Goal: Information Seeking & Learning: Compare options

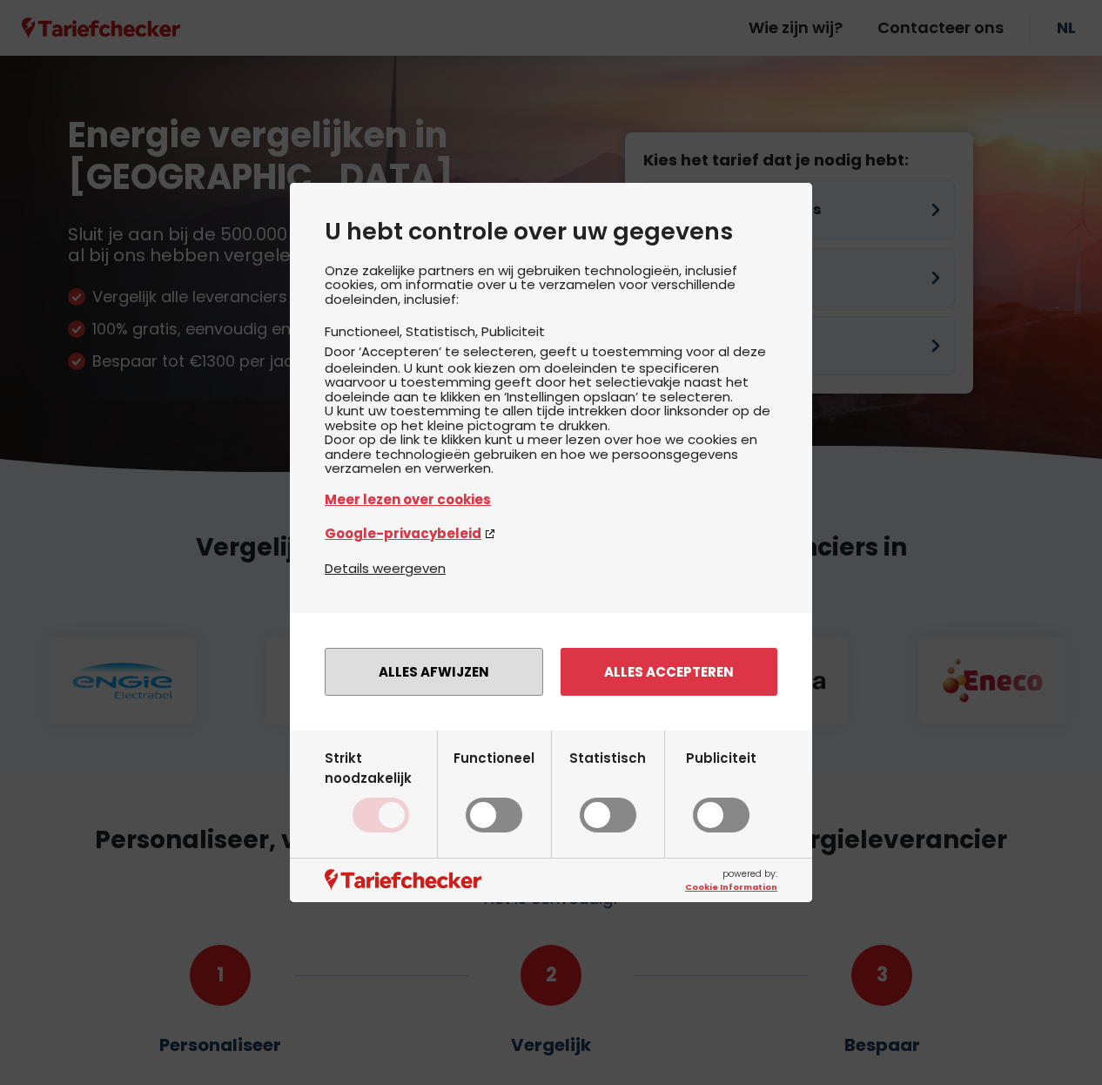
click at [403, 690] on button "Alles afwijzen" at bounding box center [434, 672] width 218 height 48
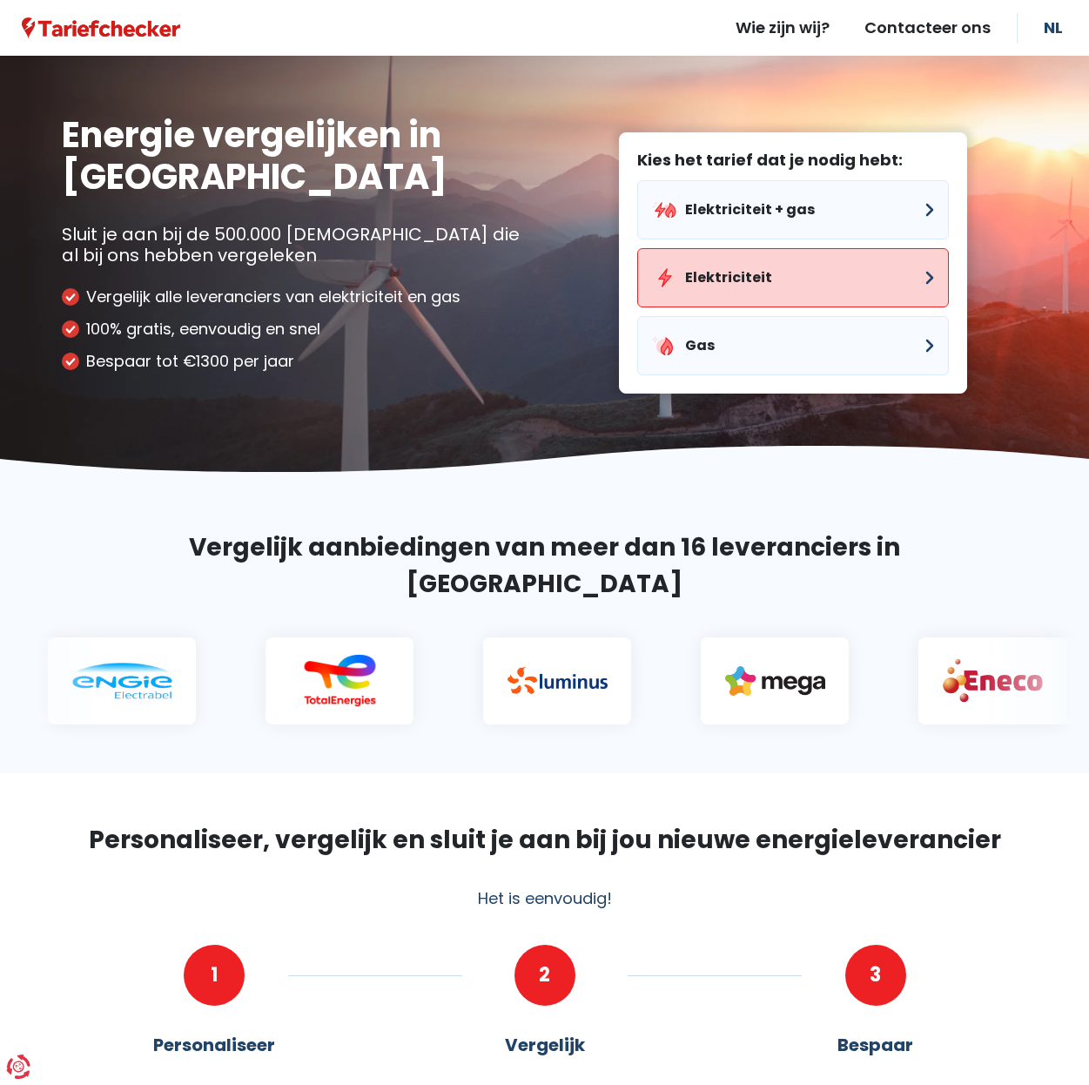
click at [742, 284] on button "Elektriciteit" at bounding box center [793, 277] width 312 height 59
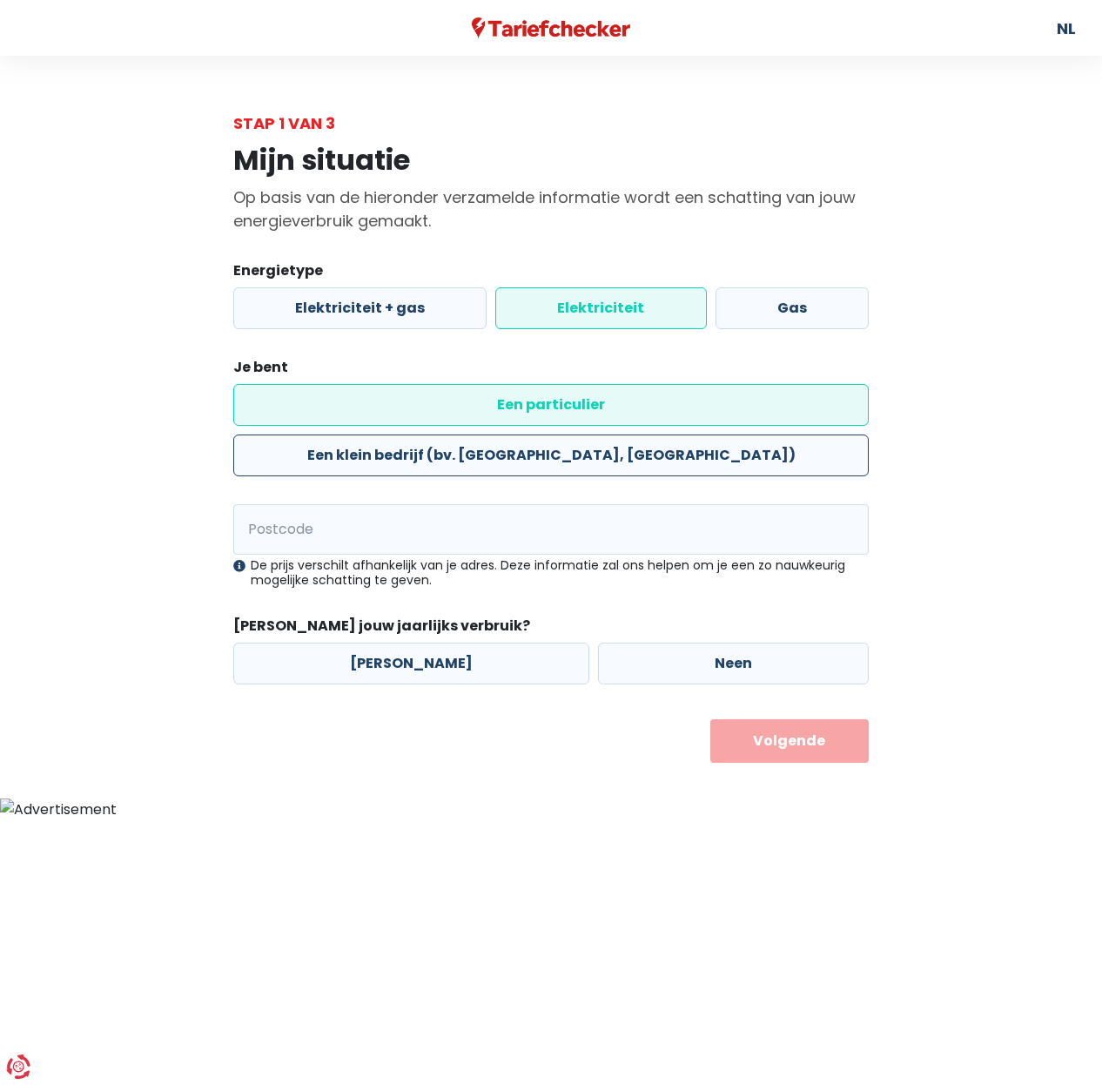
click at [546, 434] on label "Een klein bedrijf (bv. [GEOGRAPHIC_DATA], [GEOGRAPHIC_DATA])" at bounding box center [550, 455] width 635 height 42
click at [546, 434] on input "Een klein bedrijf (bv. [GEOGRAPHIC_DATA], [GEOGRAPHIC_DATA])" at bounding box center [550, 455] width 635 height 42
radio input "true"
radio input "false"
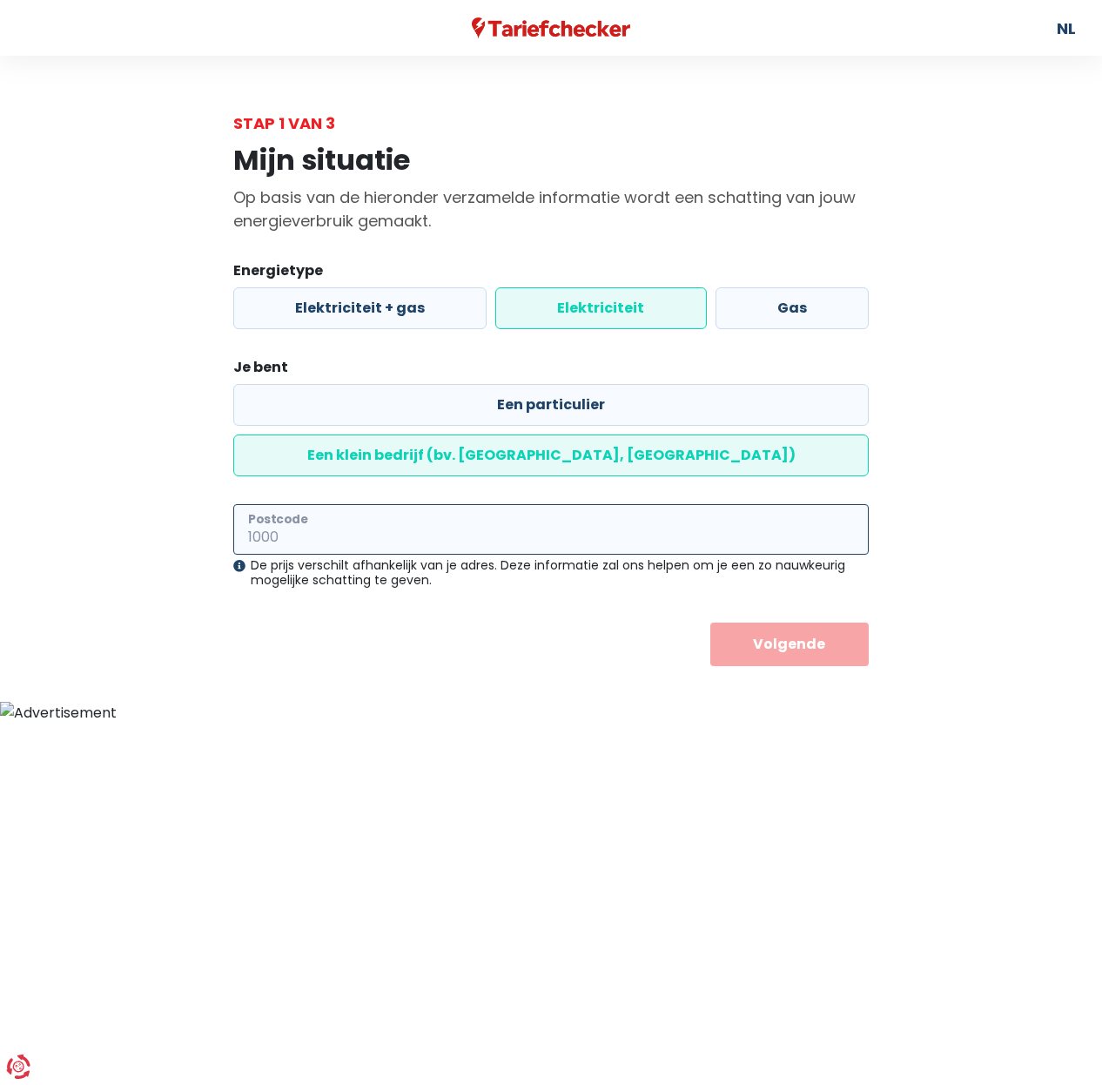
click at [463, 504] on input "Postcode" at bounding box center [550, 529] width 635 height 50
type input "3040"
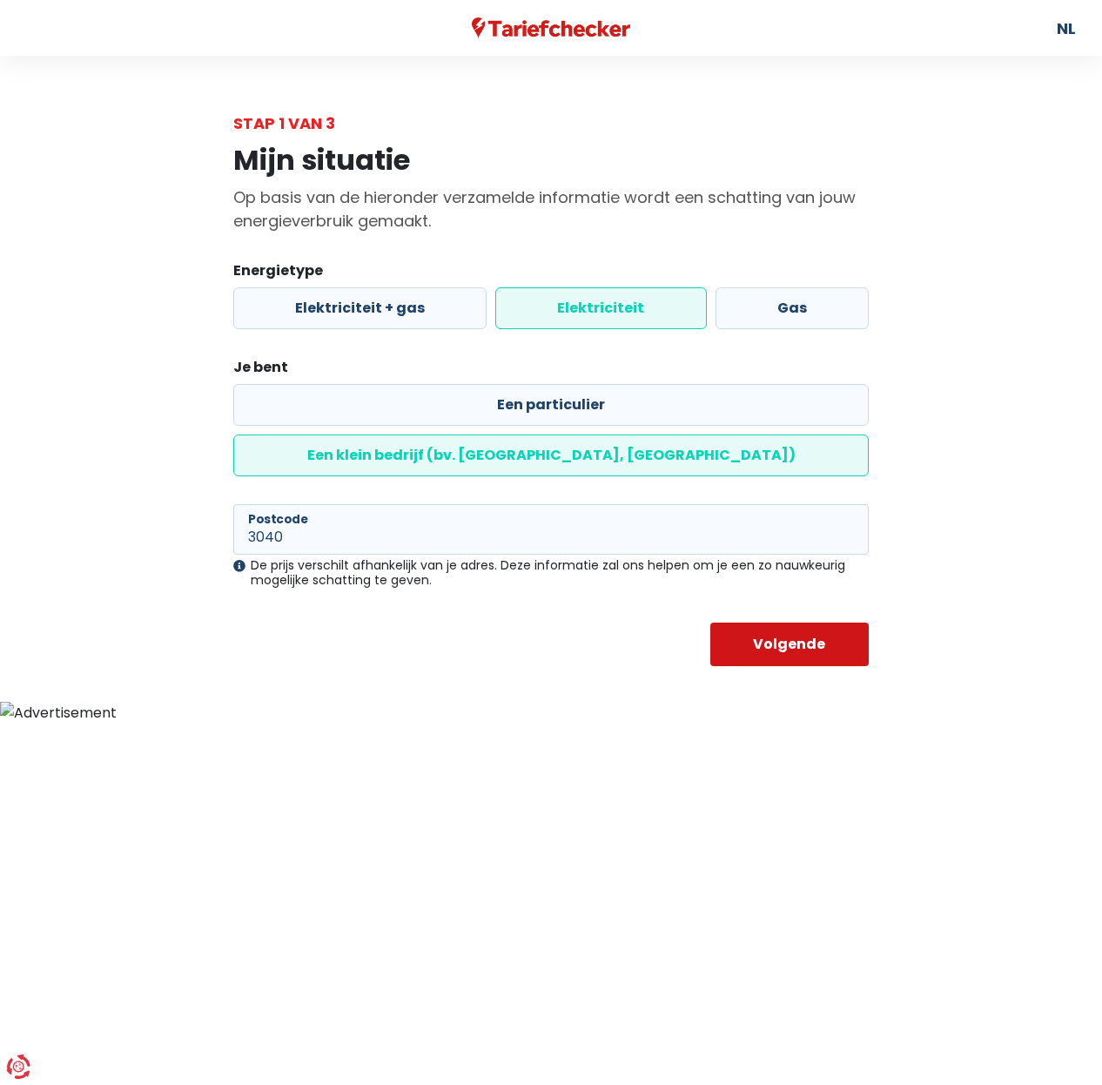
click at [778, 622] on button "Volgende" at bounding box center [789, 644] width 159 height 44
select select
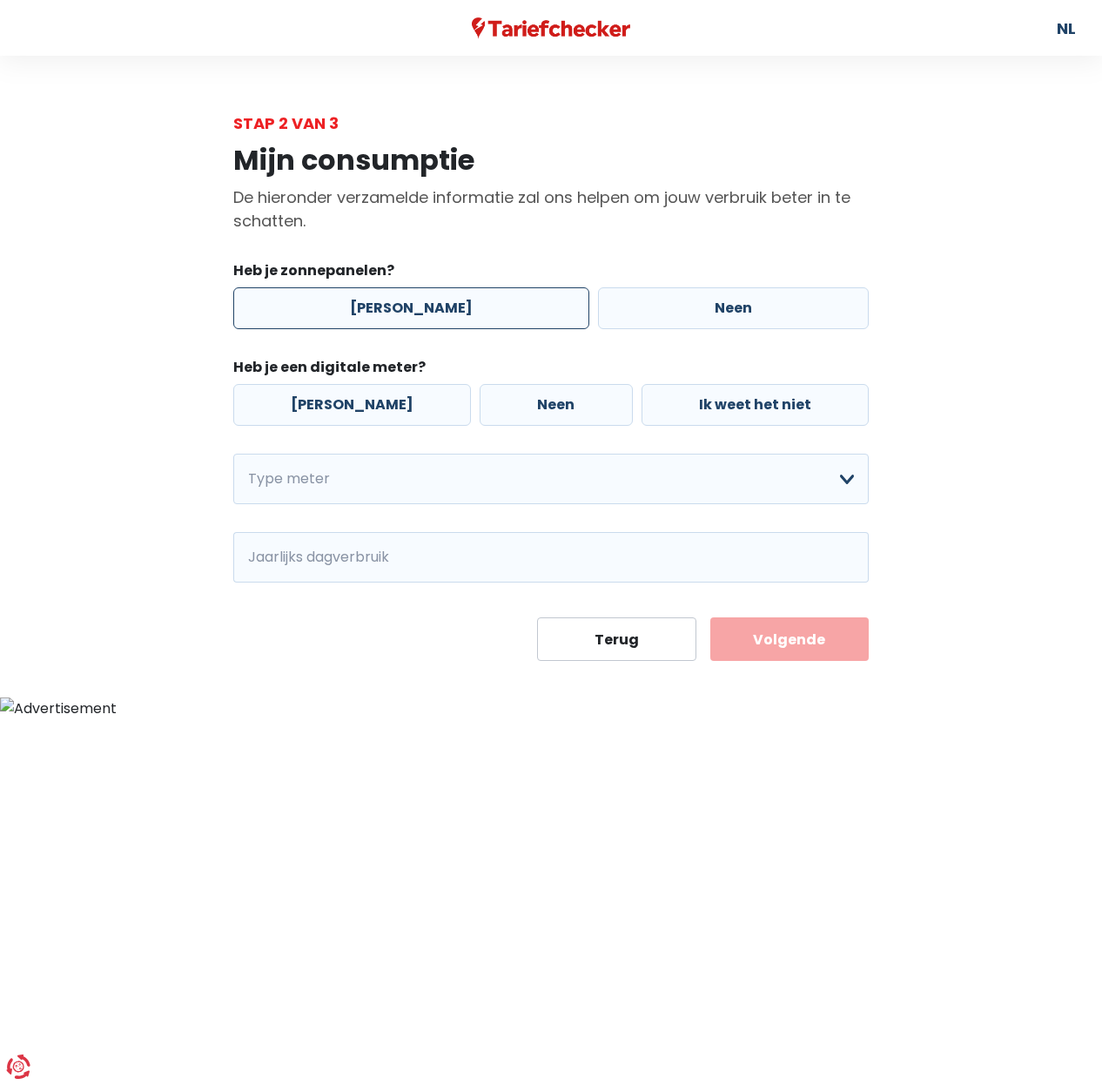
click at [411, 311] on label "[PERSON_NAME]" at bounding box center [411, 308] width 356 height 42
click at [411, 311] on input "[PERSON_NAME]" at bounding box center [411, 308] width 356 height 42
radio input "true"
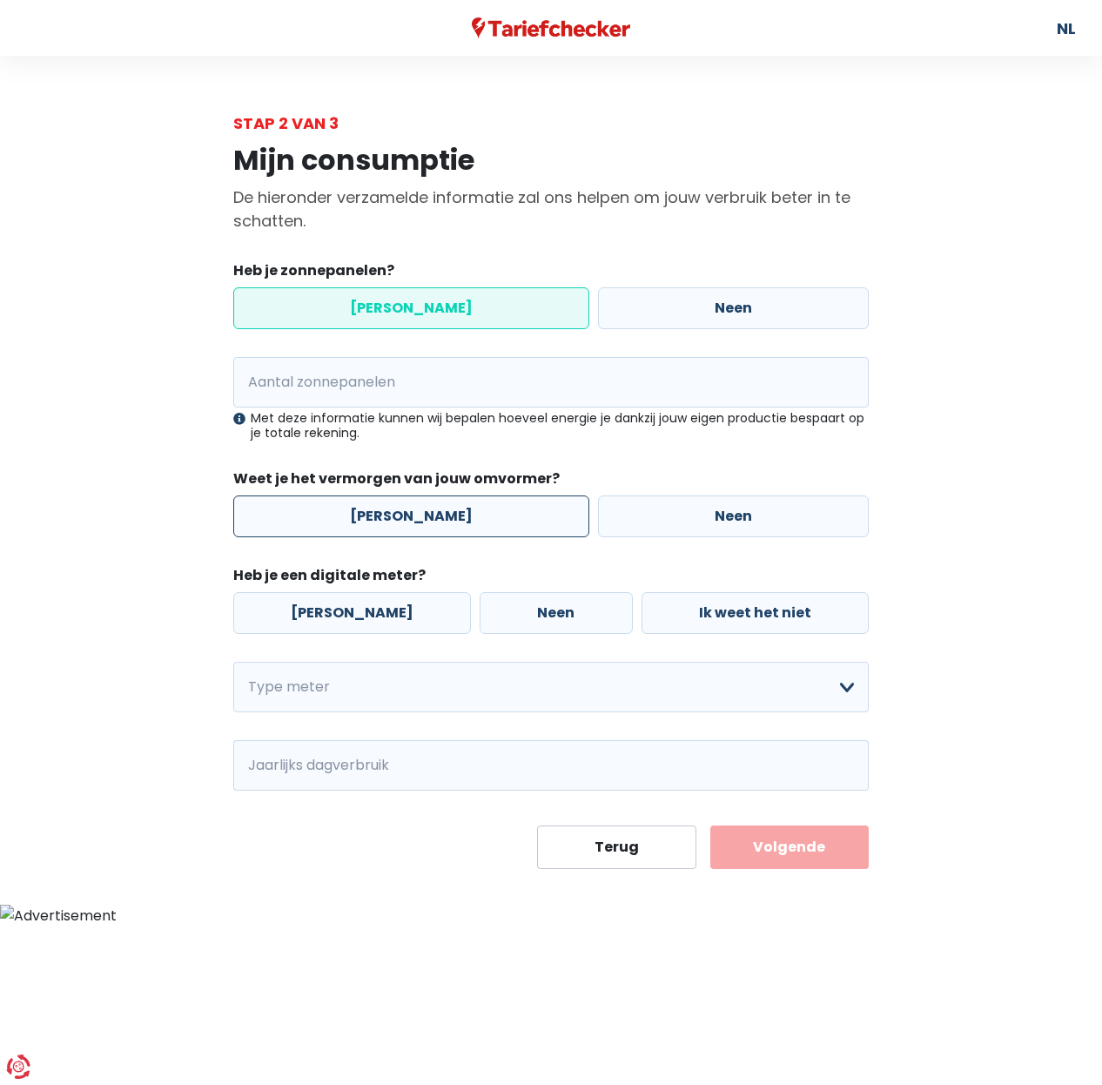
click at [363, 511] on label "[PERSON_NAME]" at bounding box center [411, 516] width 356 height 42
click at [363, 511] on input "[PERSON_NAME]" at bounding box center [411, 516] width 356 height 42
radio input "true"
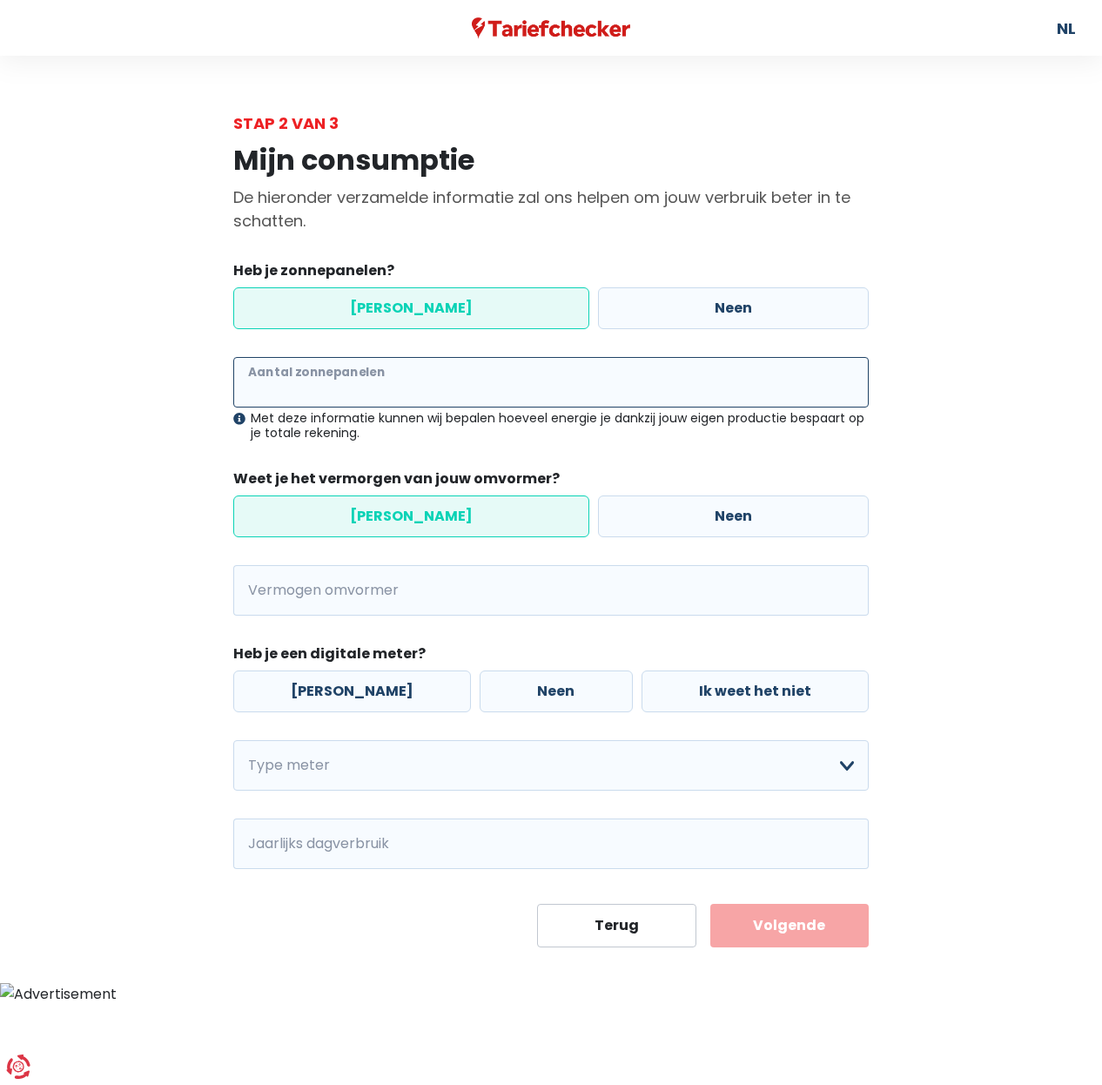
click at [323, 386] on input "Aantal zonnepanelen" at bounding box center [550, 382] width 635 height 50
type input "25"
click at [328, 591] on input "Vermogen omvormer" at bounding box center [573, 590] width 591 height 50
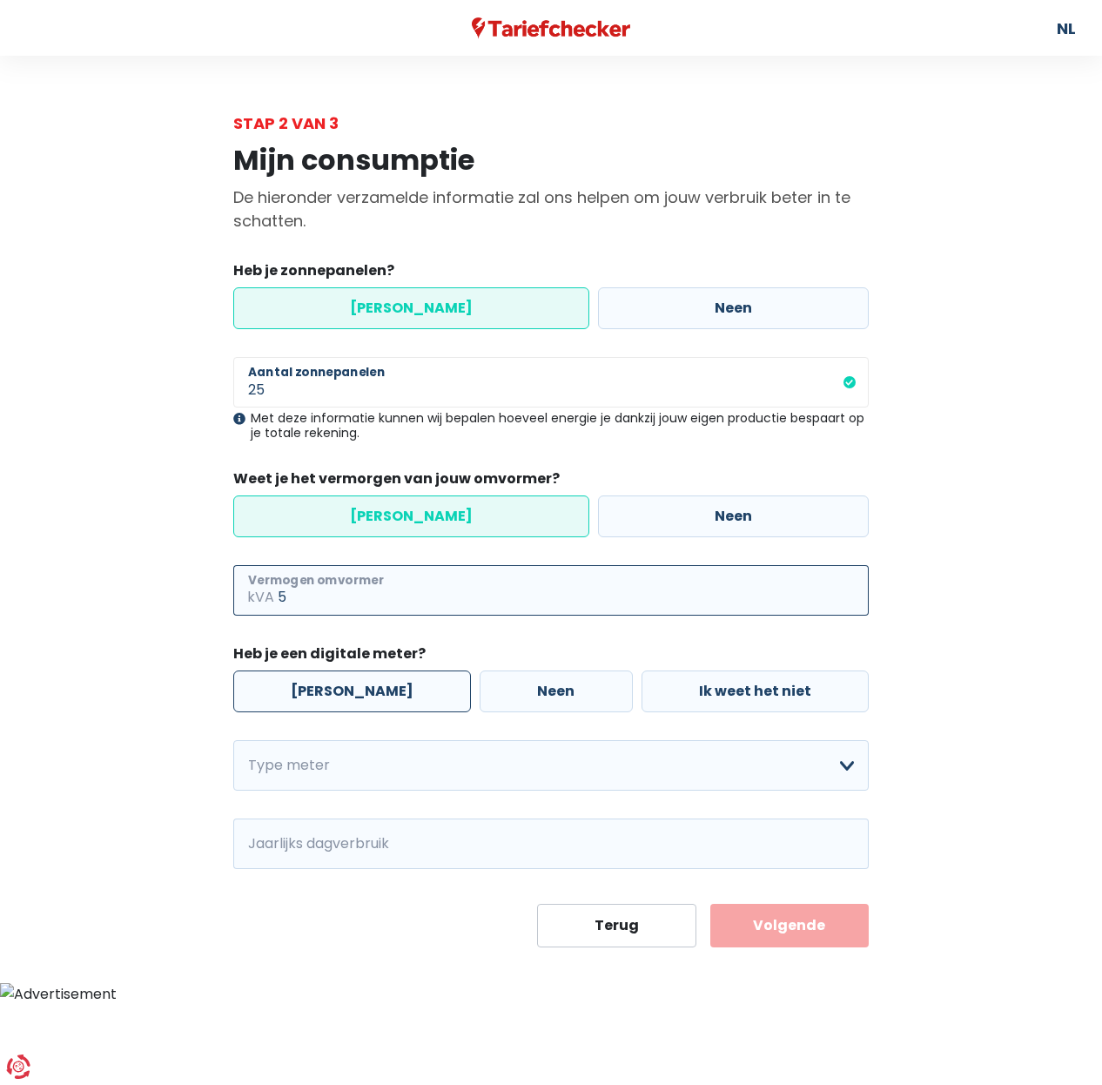
type input "5"
click at [306, 675] on label "[PERSON_NAME]" at bounding box center [352, 691] width 238 height 42
click at [306, 675] on input "[PERSON_NAME]" at bounding box center [352, 691] width 238 height 42
radio input "true"
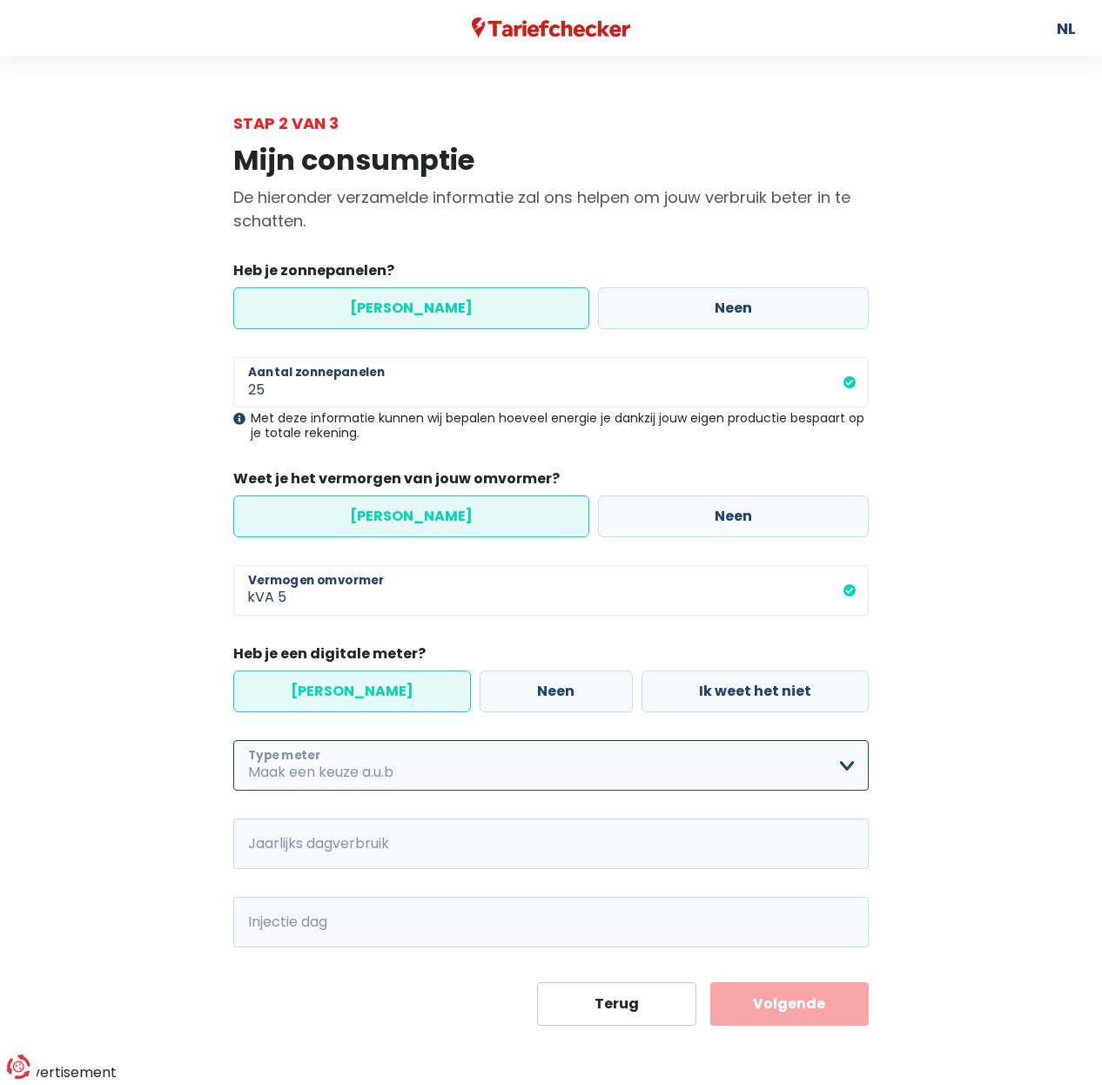
select select "day_night_bi_hourly"
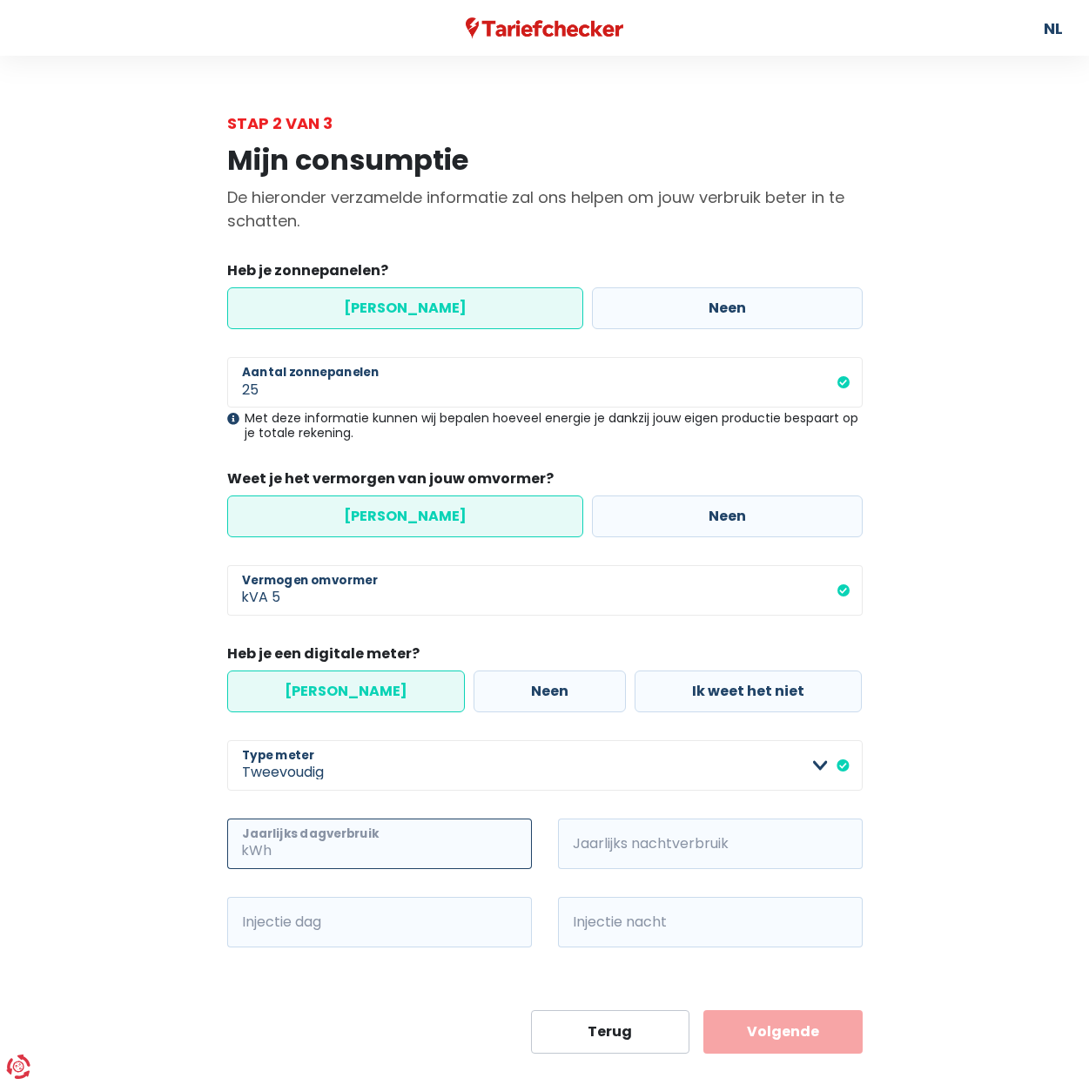
click at [293, 844] on input "Jaarlijks dagverbruik" at bounding box center [403, 843] width 257 height 50
type input "3547"
click at [585, 840] on span "kWh" at bounding box center [582, 843] width 48 height 50
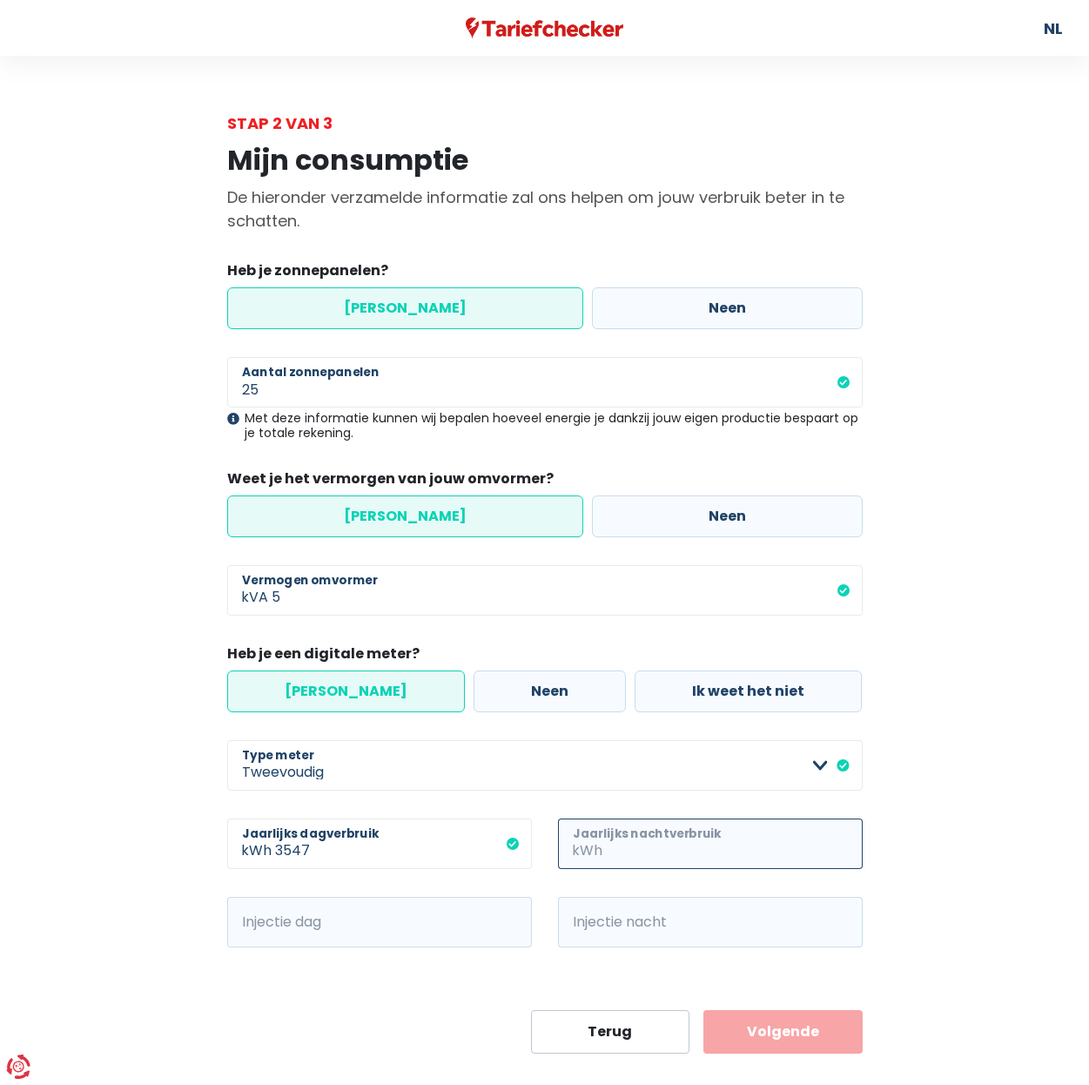
click at [612, 854] on input "Jaarlijks nachtverbruik" at bounding box center [734, 843] width 257 height 50
type input "4905"
click at [358, 911] on input "Injectie dag" at bounding box center [403, 922] width 257 height 50
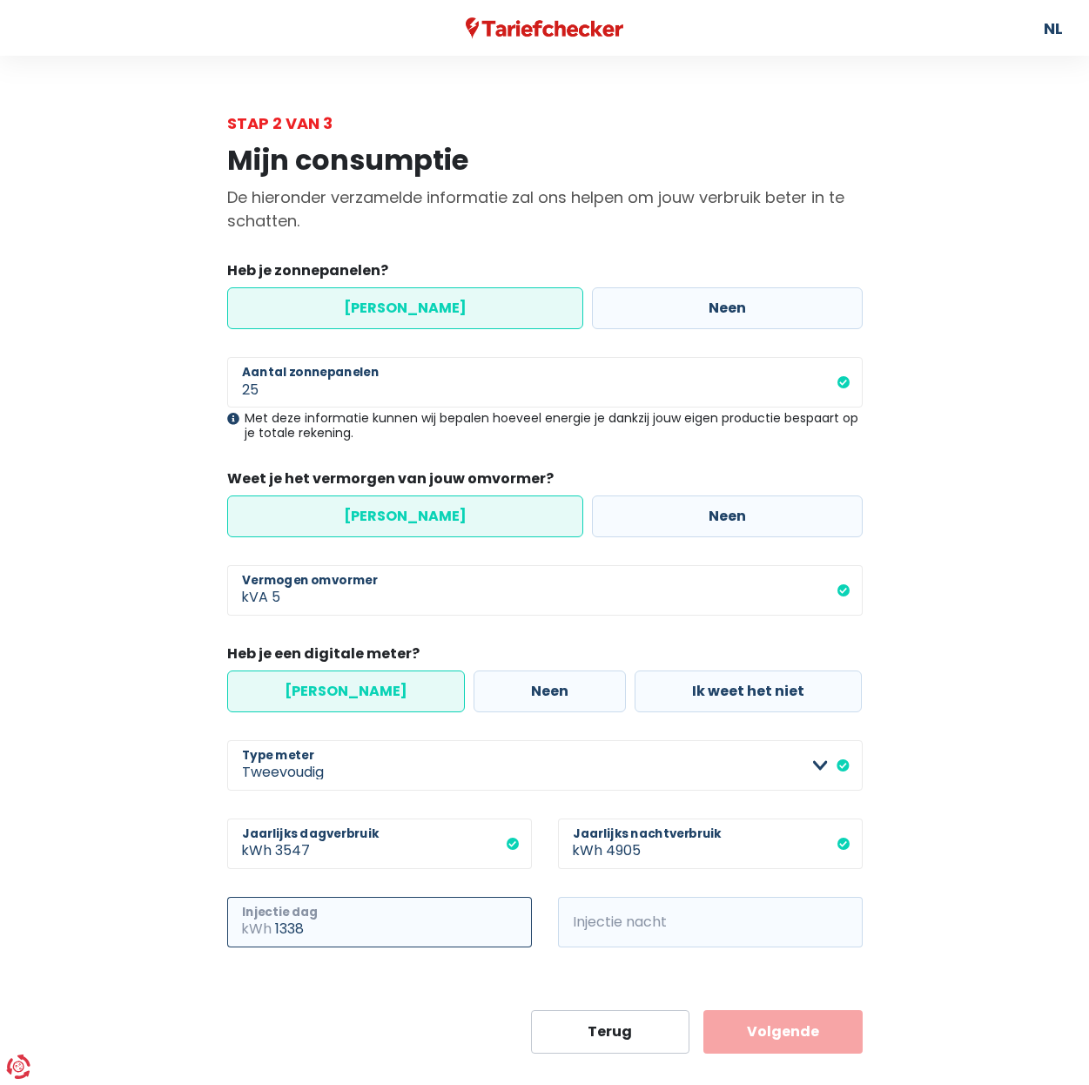
type input "1338"
click at [600, 911] on span "kWh" at bounding box center [582, 922] width 48 height 50
click at [597, 918] on span "kWh" at bounding box center [582, 922] width 48 height 50
click at [614, 934] on input "Injectie nacht" at bounding box center [734, 922] width 257 height 50
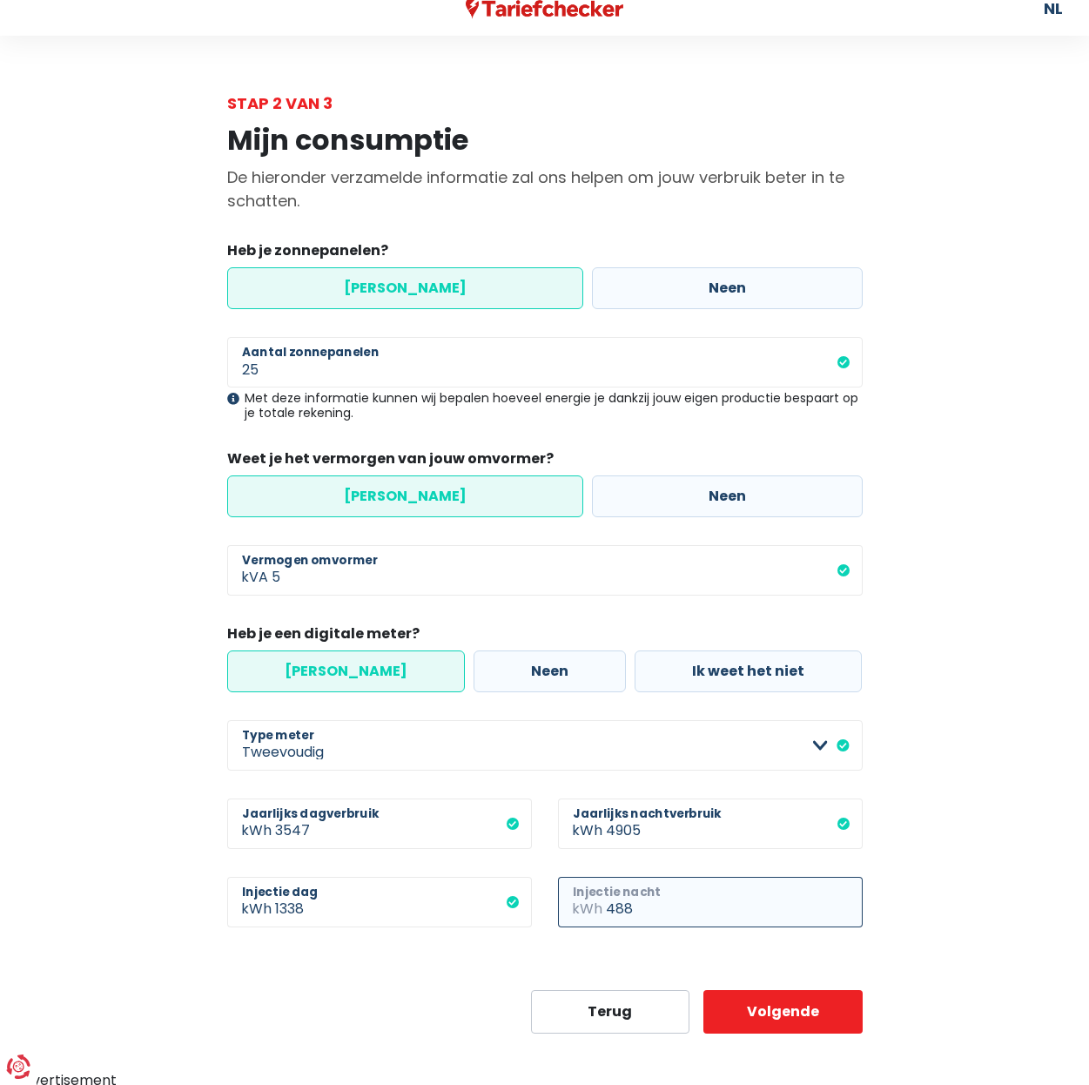
scroll to position [24, 0]
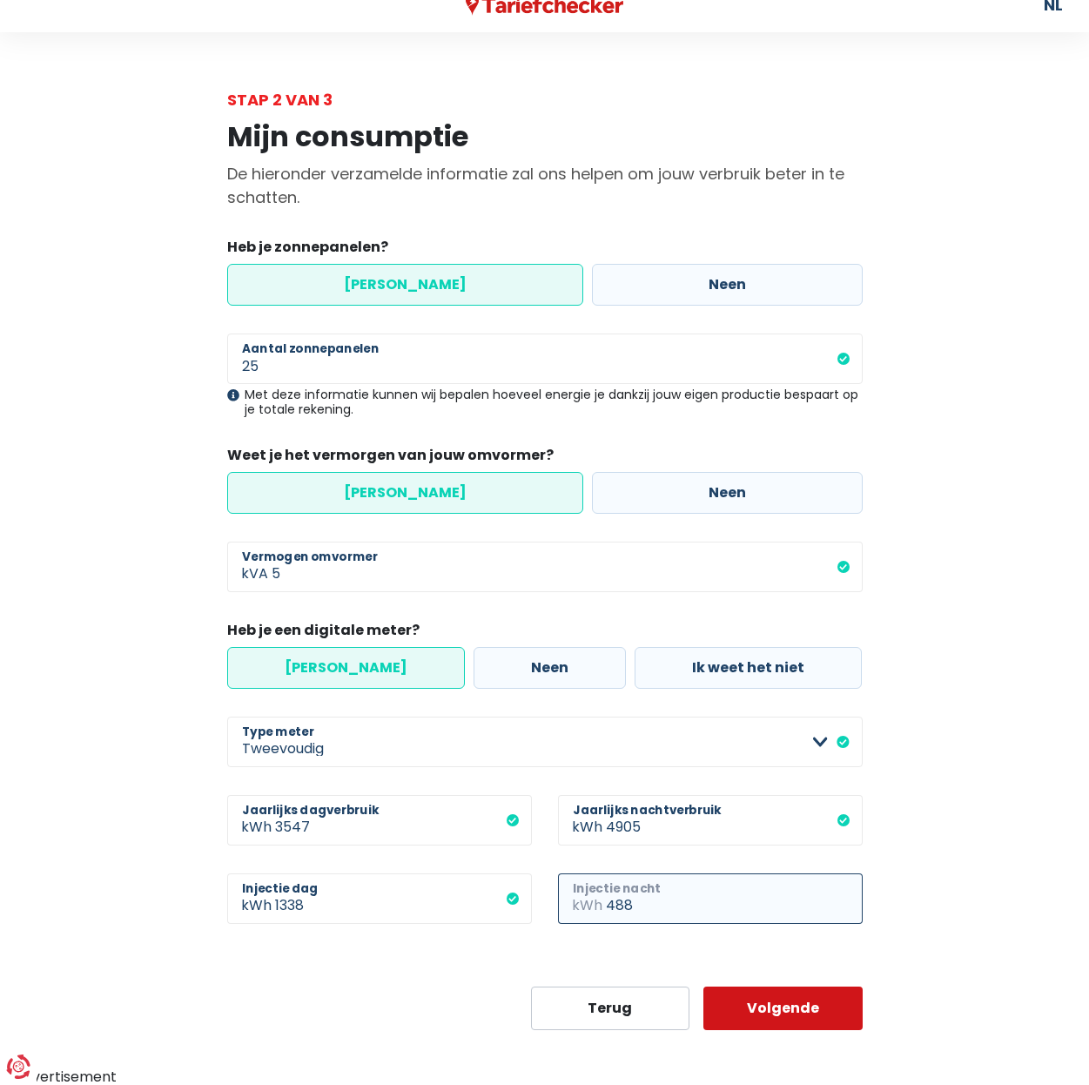
type input "488"
click at [763, 1004] on button "Volgende" at bounding box center [782, 1008] width 159 height 44
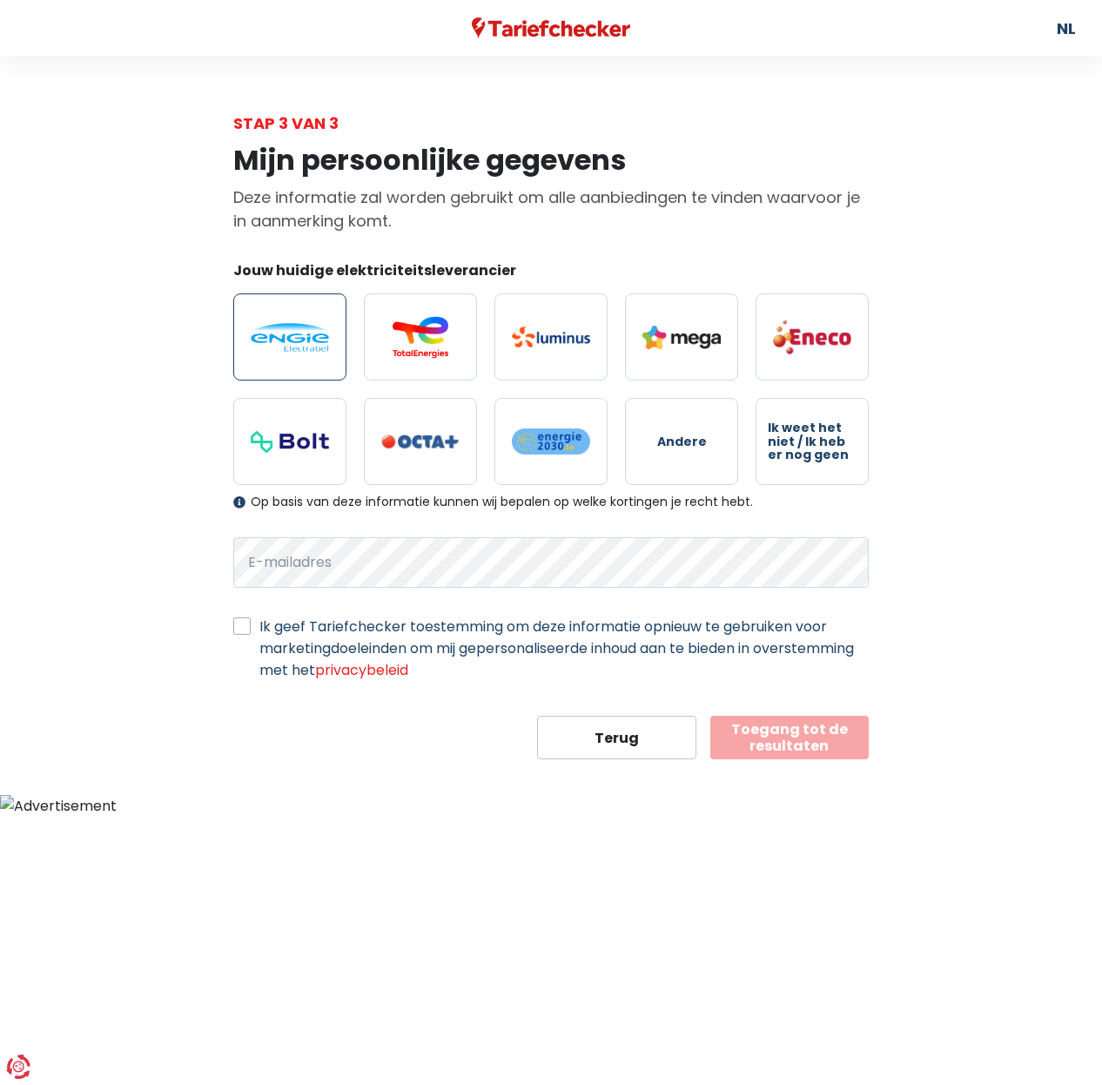
click at [301, 330] on img at bounding box center [290, 337] width 78 height 29
click at [301, 330] on input "radio" at bounding box center [289, 336] width 113 height 87
radio input "true"
click at [259, 629] on label "Ik geef Tariefchecker toestemming om deze informatie opnieuw te gebruiken voor …" at bounding box center [563, 647] width 609 height 65
click at [242, 629] on input "Ik geef Tariefchecker toestemming om deze informatie opnieuw te gebruiken voor …" at bounding box center [241, 623] width 17 height 17
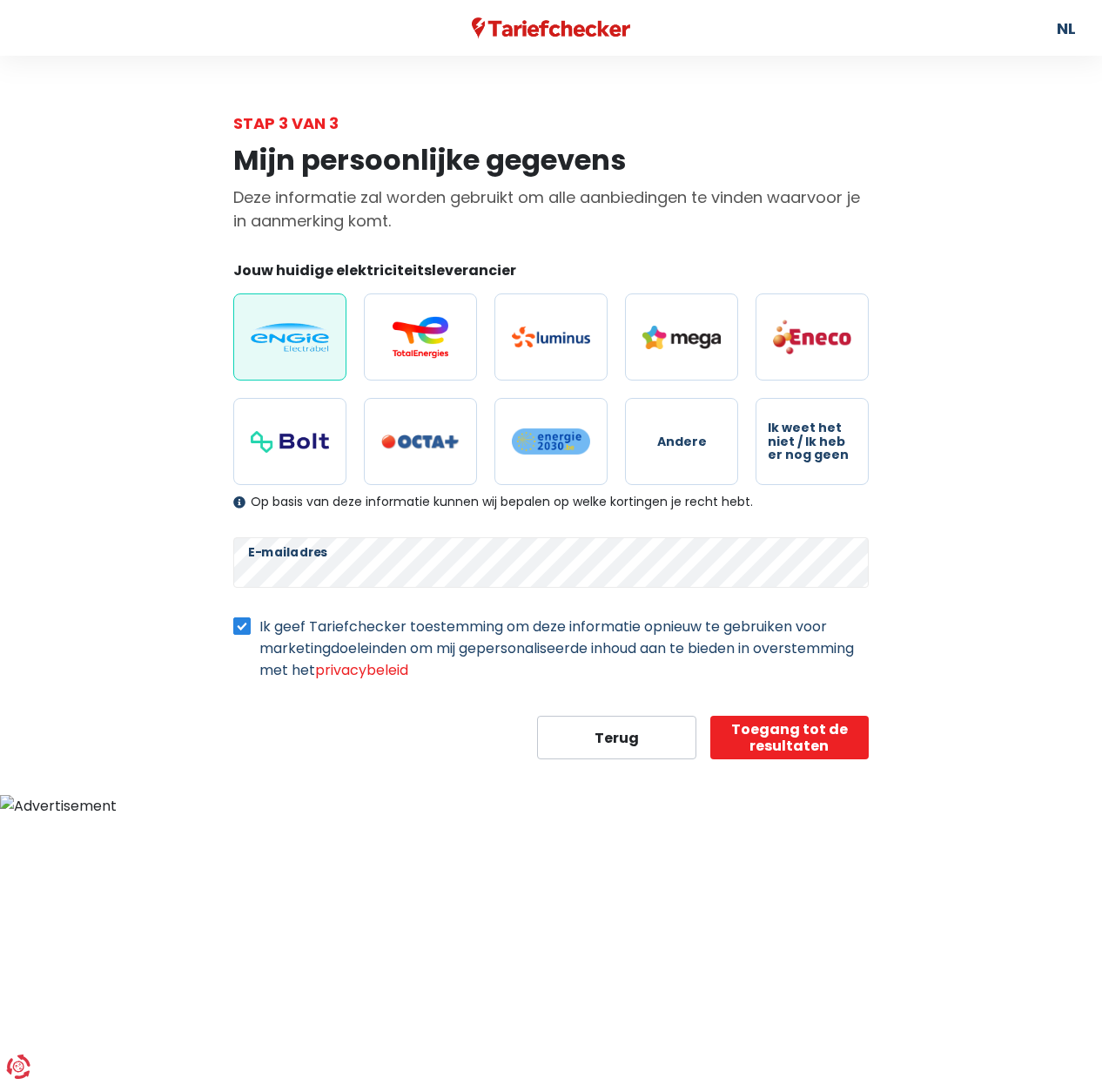
drag, startPoint x: 242, startPoint y: 630, endPoint x: 252, endPoint y: 640, distance: 14.2
click at [259, 630] on label "Ik geef Tariefchecker toestemming om deze informatie opnieuw te gebruiken voor …" at bounding box center [563, 647] width 609 height 65
click at [243, 630] on input "Ik geef Tariefchecker toestemming om deze informatie opnieuw te gebruiken voor …" at bounding box center [241, 623] width 17 height 17
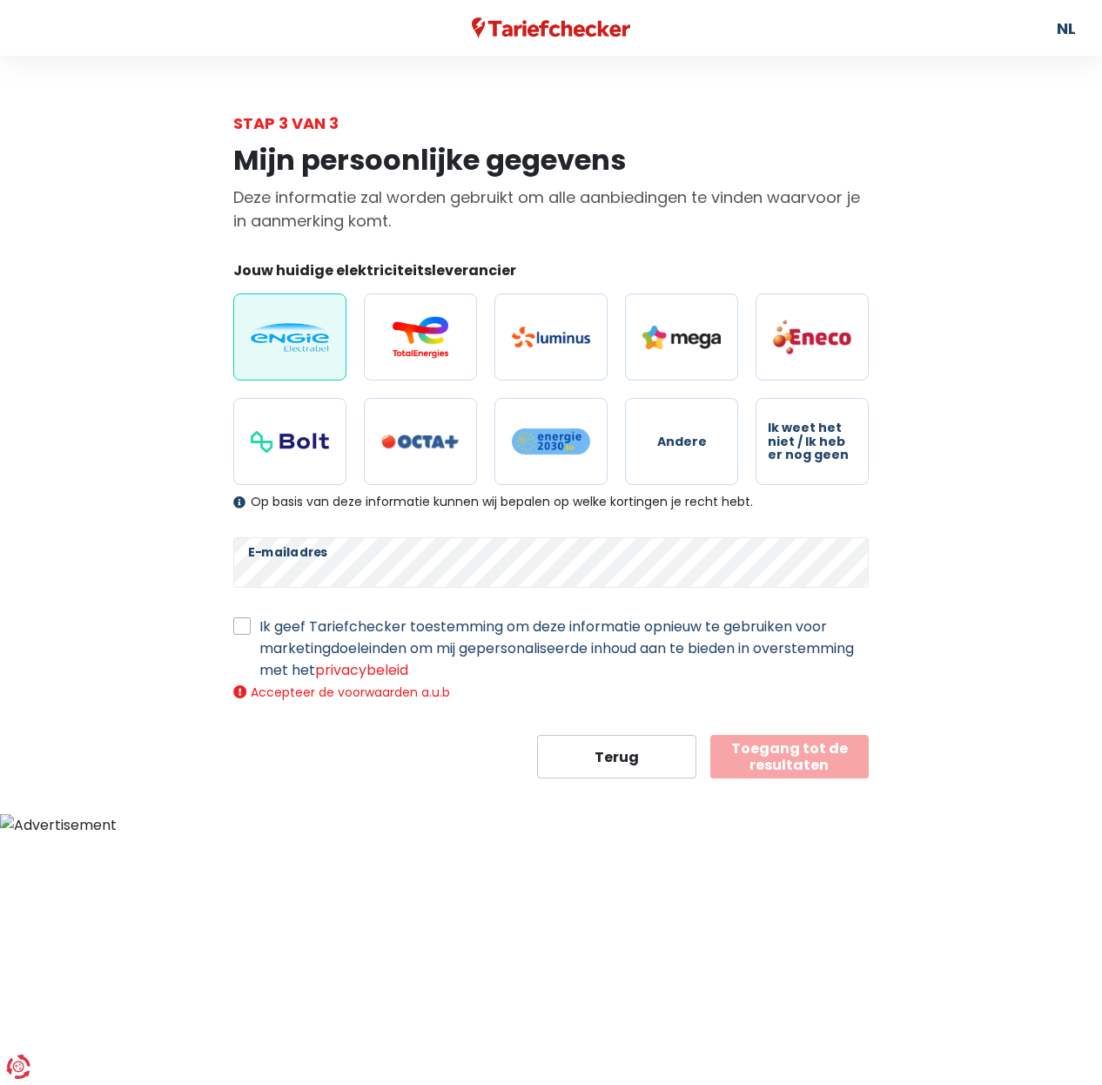
click at [259, 623] on label "Ik geef Tariefchecker toestemming om deze informatie opnieuw te gebruiken voor …" at bounding box center [563, 647] width 609 height 65
click at [244, 623] on input "Ik geef Tariefchecker toestemming om deze informatie opnieuw te gebruiken voor …" at bounding box center [241, 623] width 17 height 17
checkbox input "true"
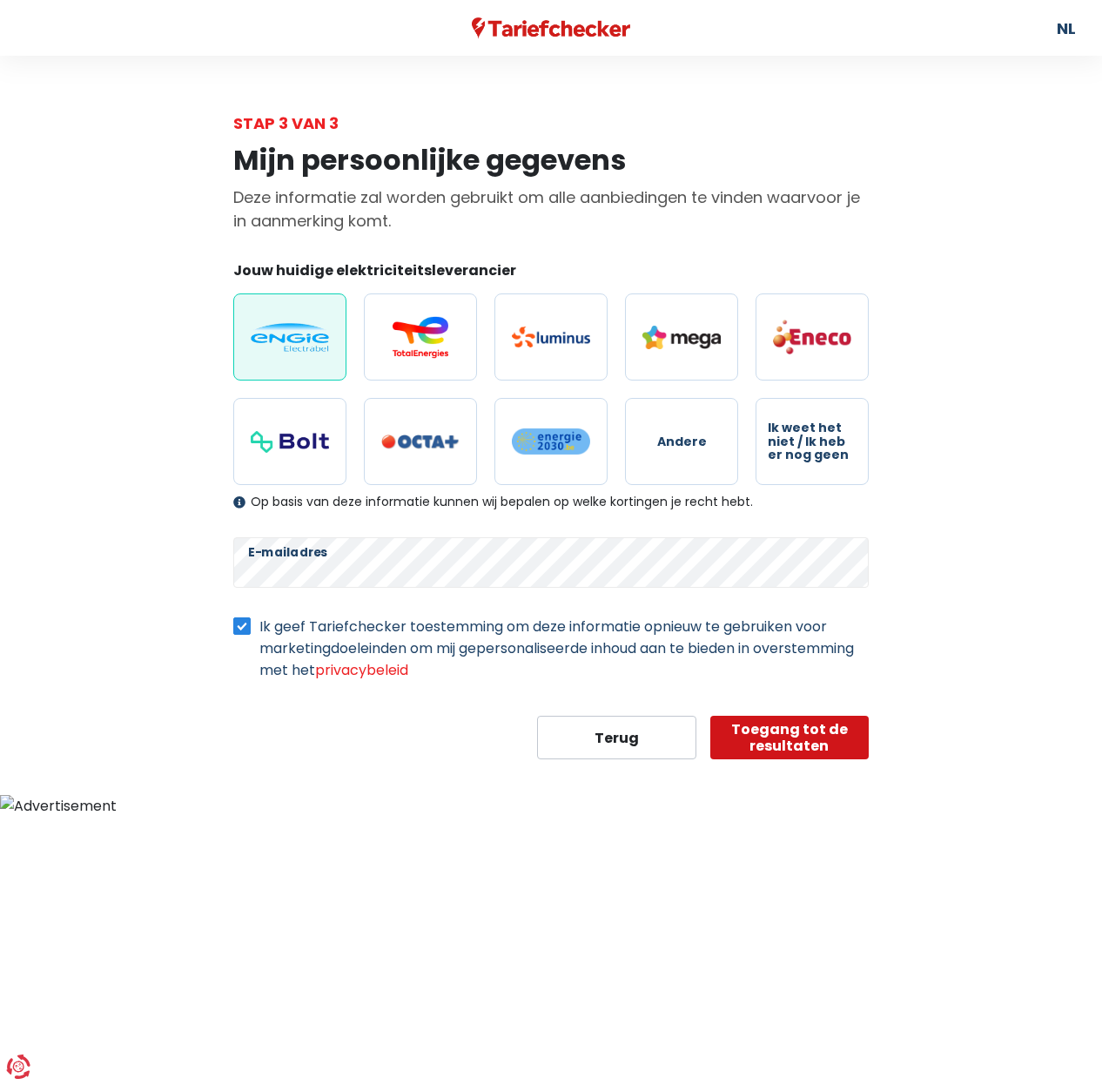
click at [769, 738] on button "Toegang tot de resultaten" at bounding box center [789, 738] width 159 height 44
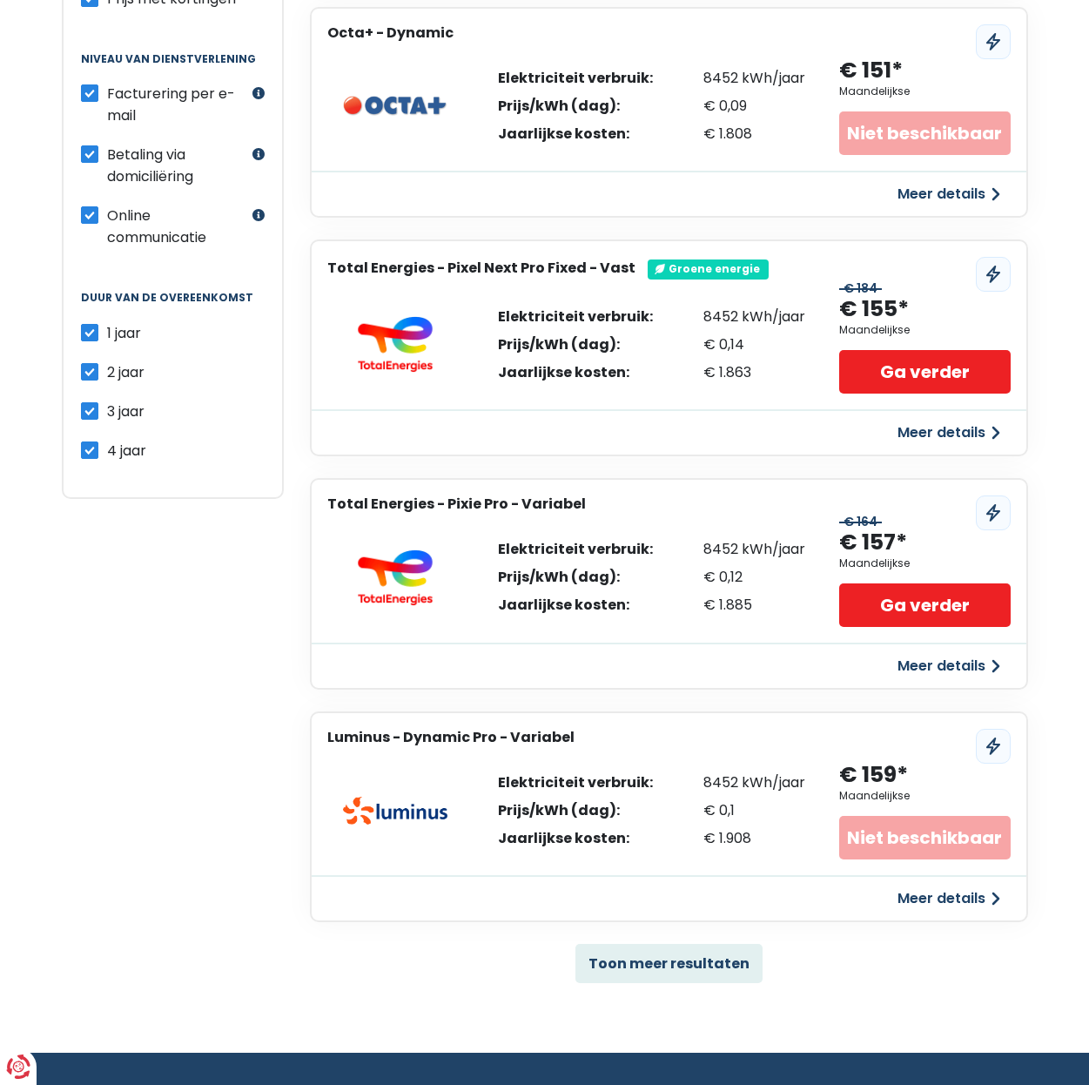
scroll to position [754, 0]
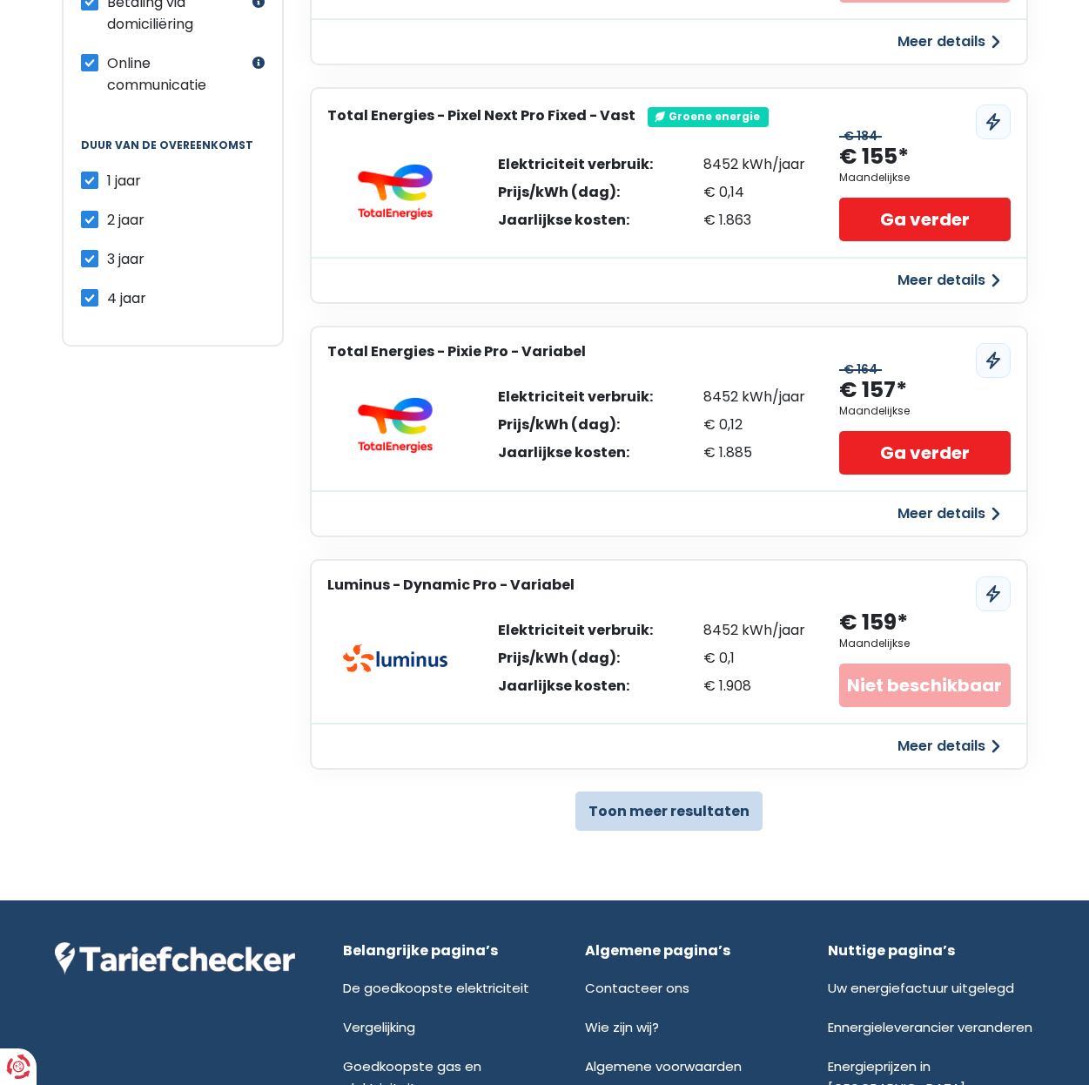
click at [642, 807] on button "Toon meer resultaten" at bounding box center [668, 810] width 187 height 39
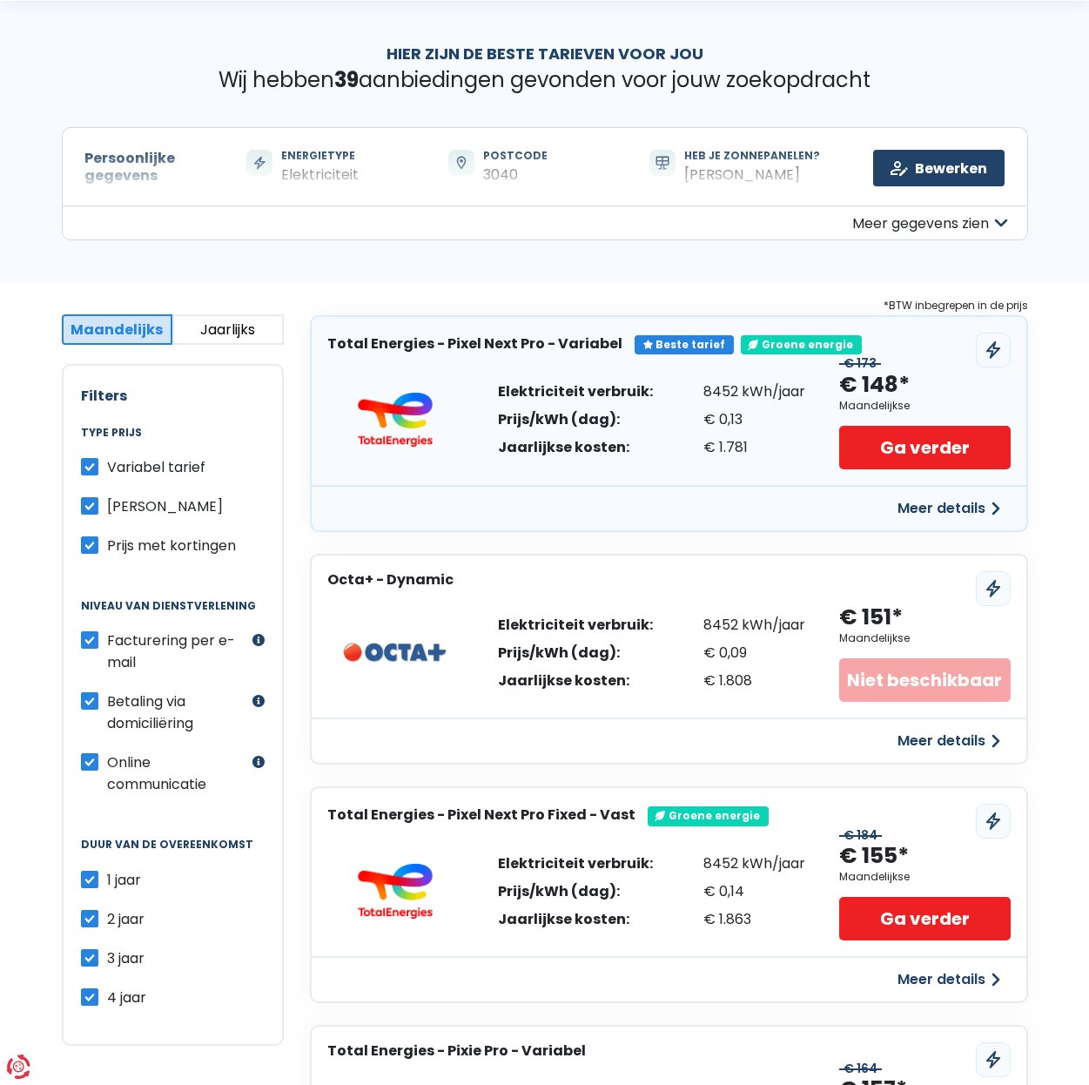
scroll to position [51, 0]
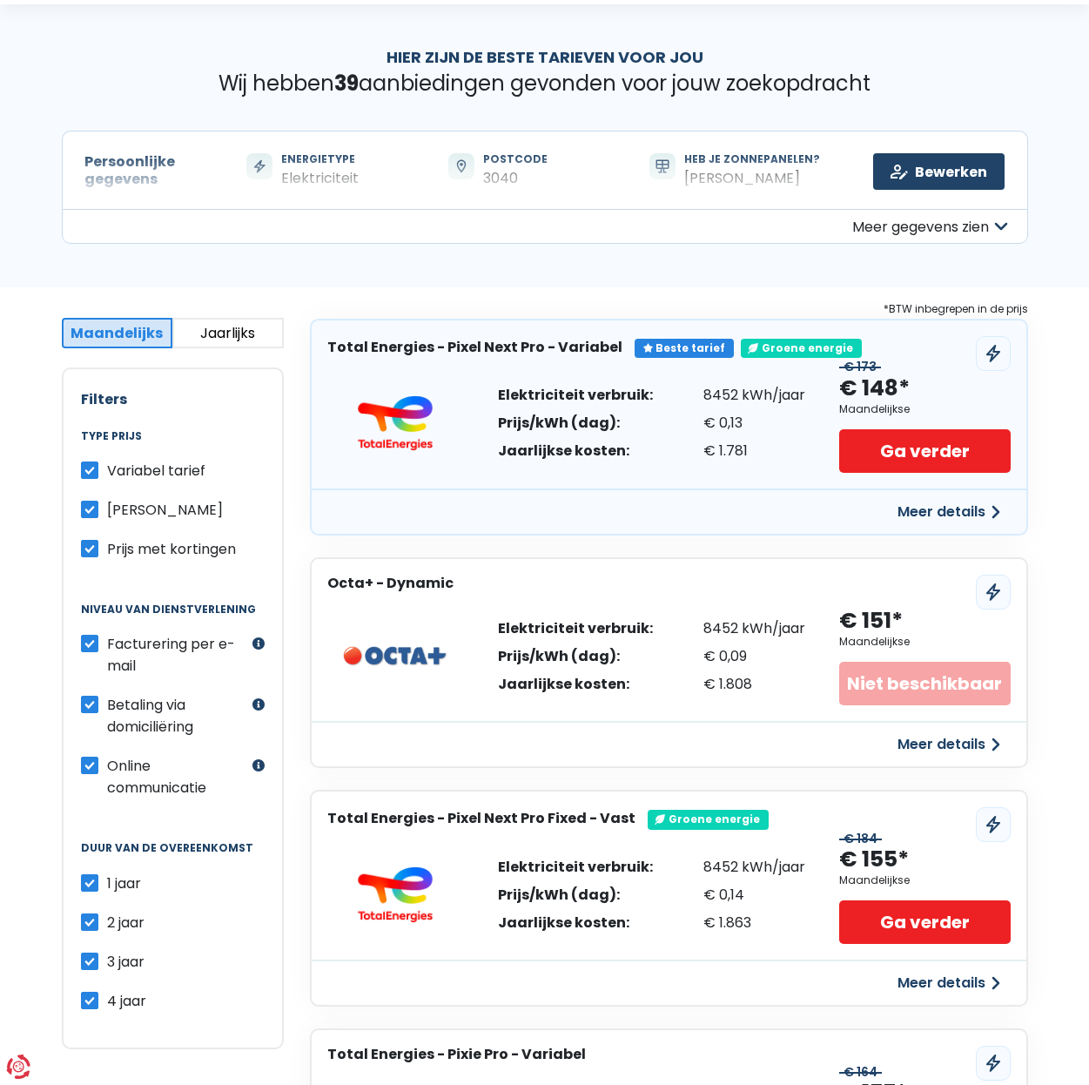
click at [252, 335] on button "Jaarlijks" at bounding box center [227, 333] width 111 height 30
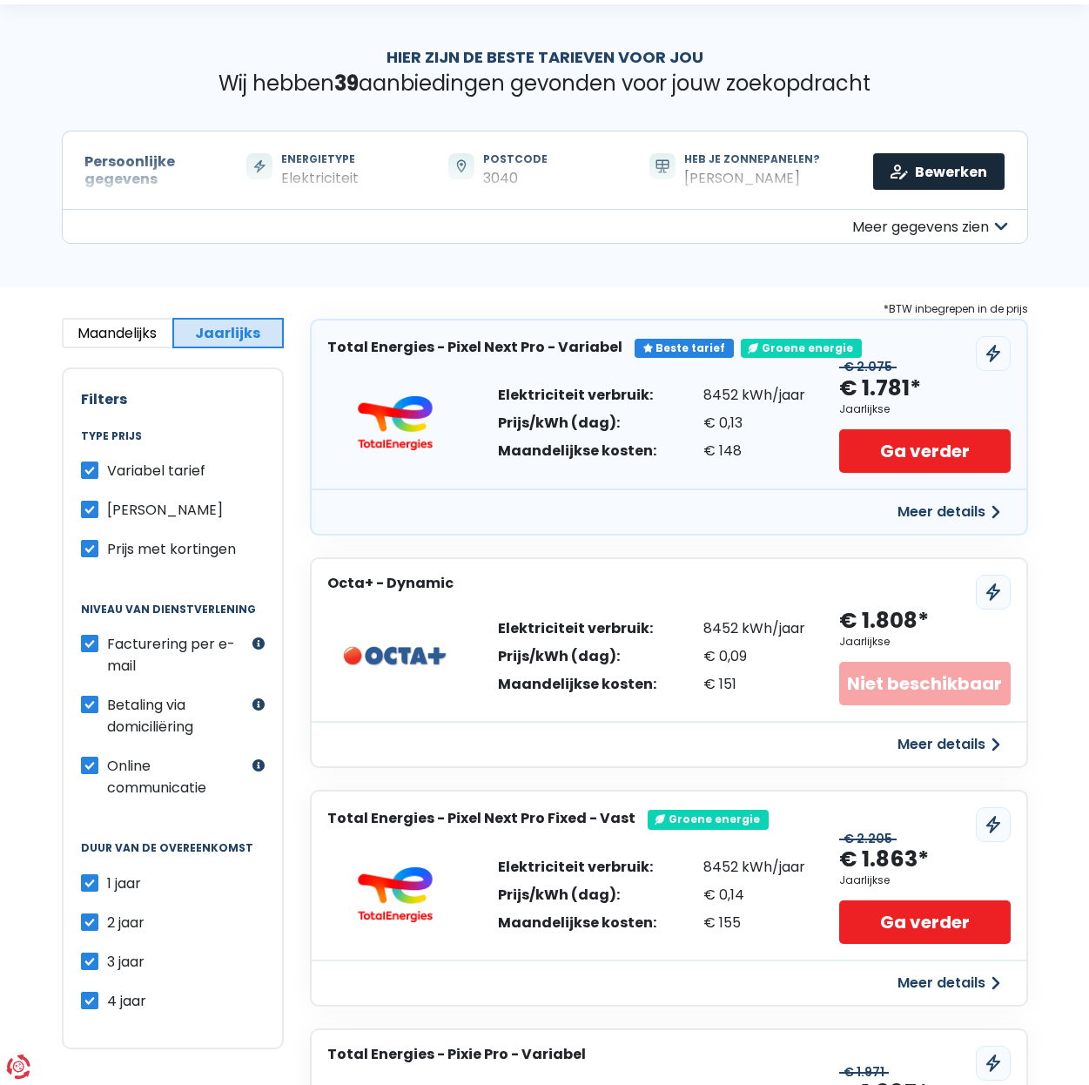
click at [948, 165] on link "Bewerken" at bounding box center [938, 171] width 131 height 37
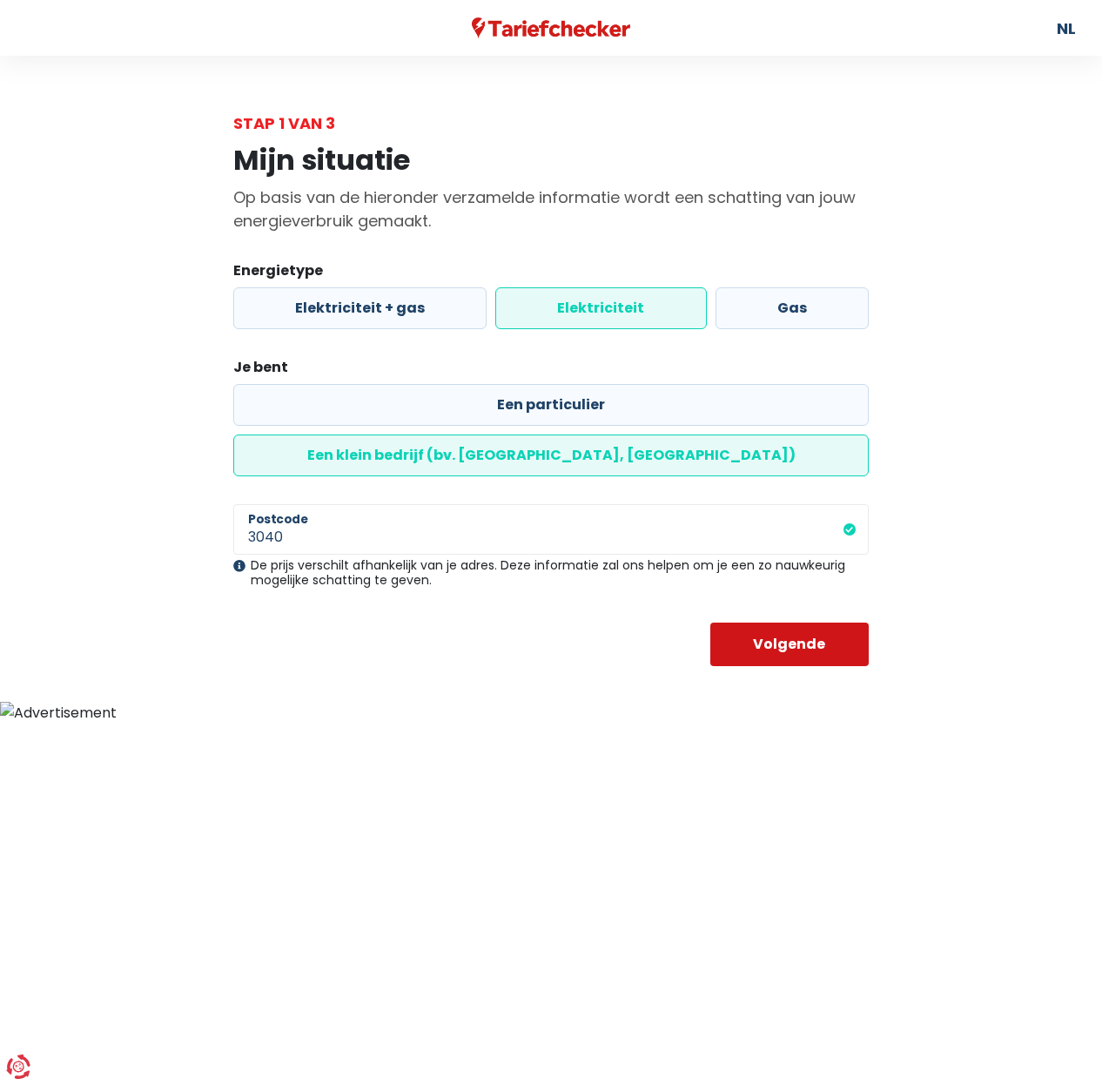
click at [770, 622] on button "Volgende" at bounding box center [789, 644] width 159 height 44
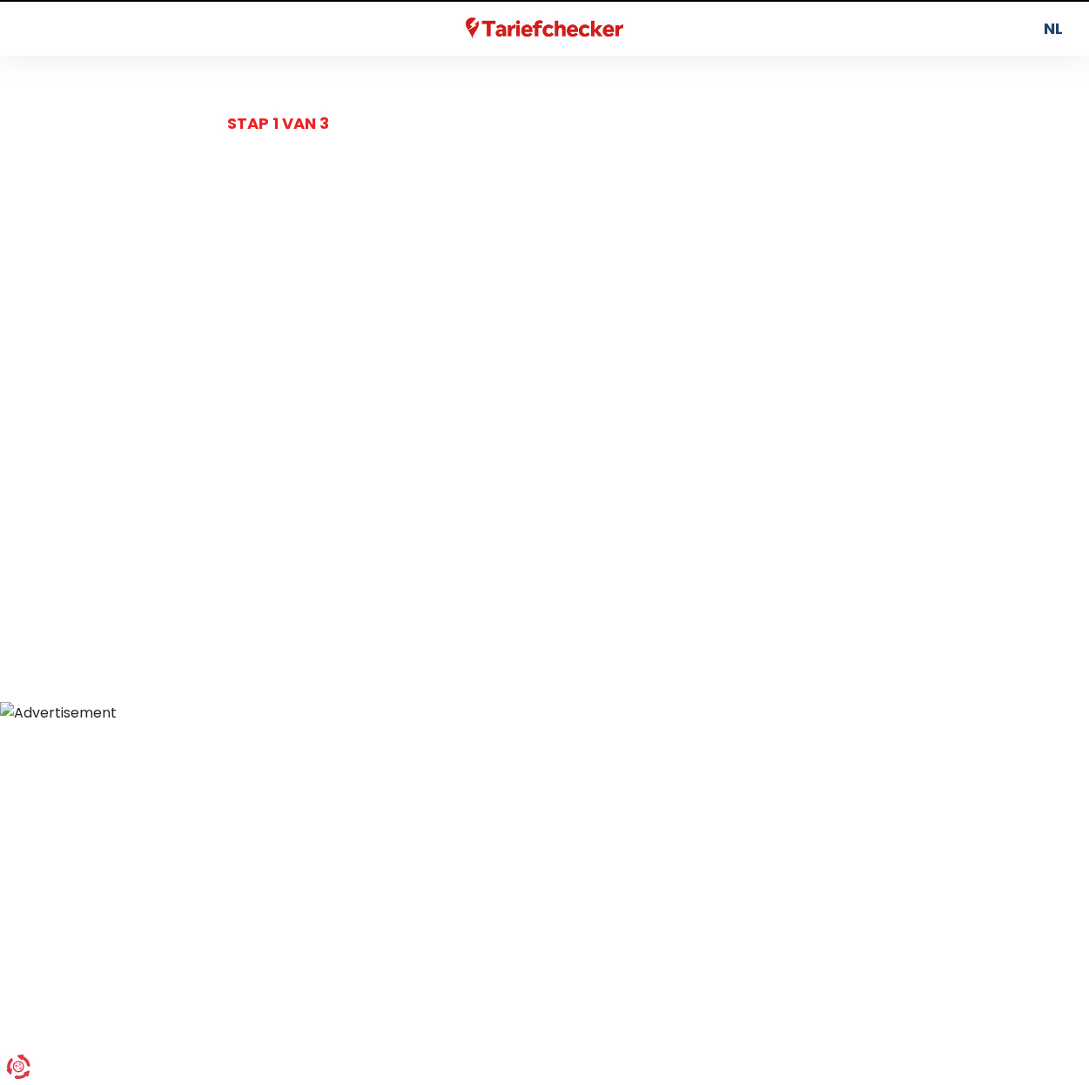
select select "day_night_bi_hourly"
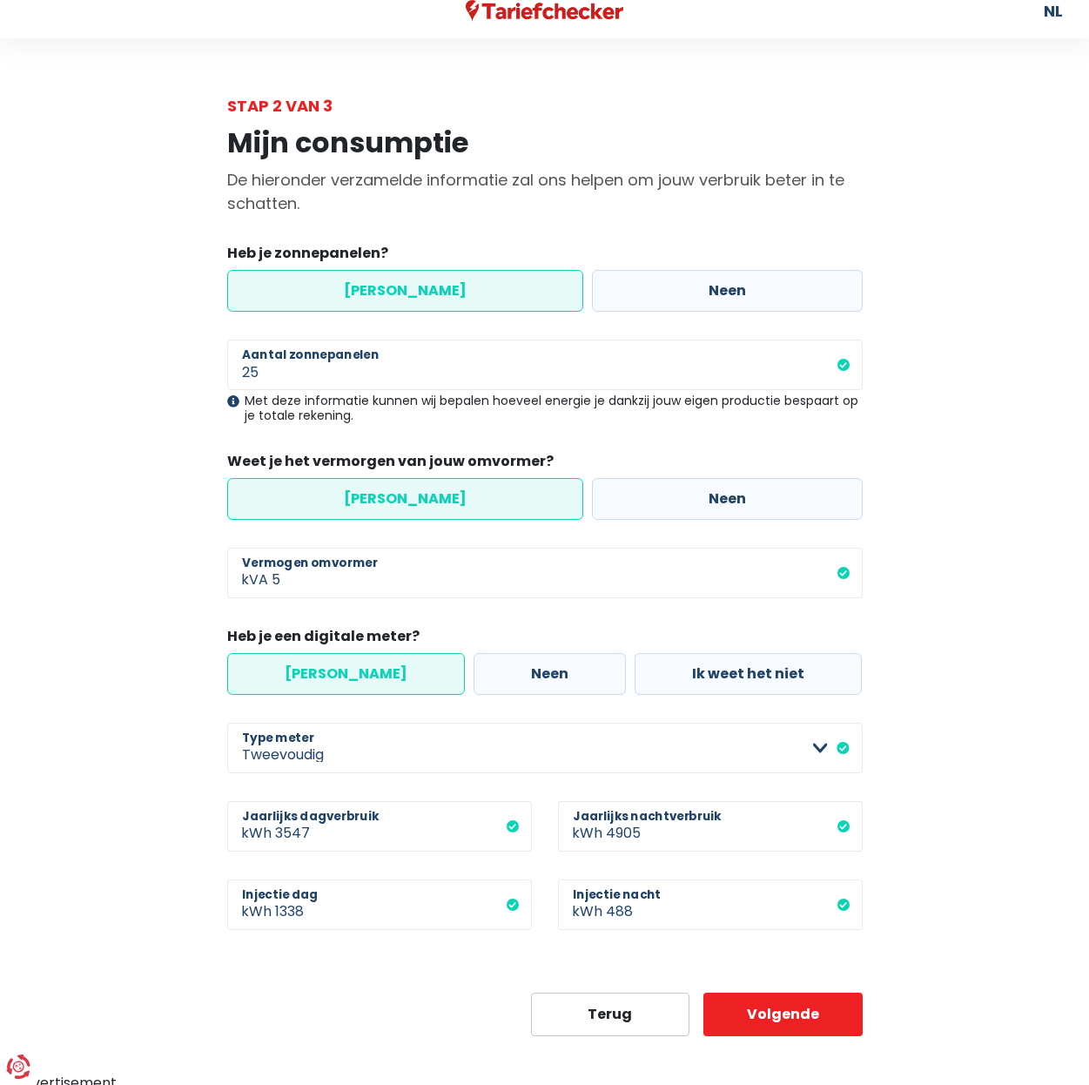
scroll to position [24, 0]
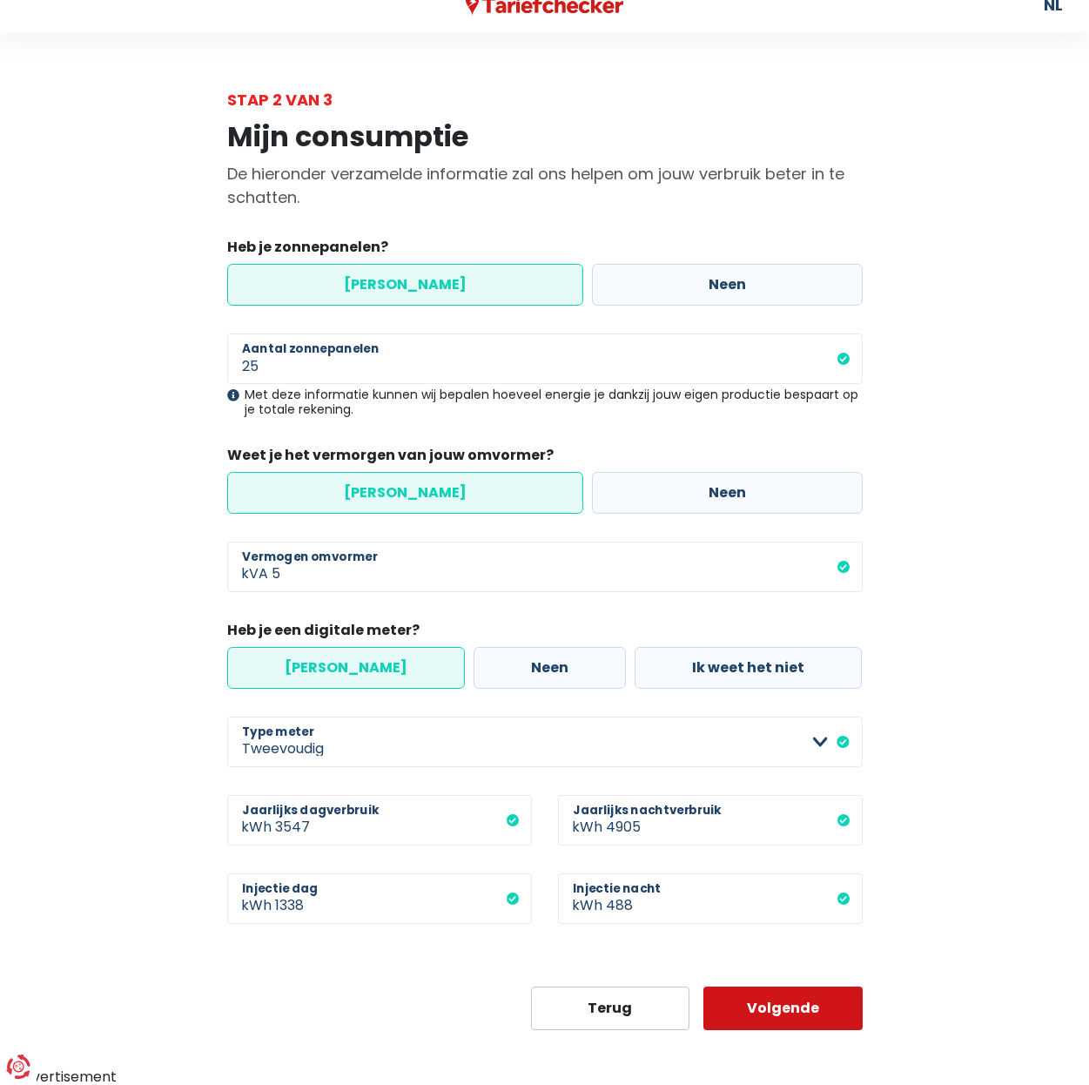
click at [787, 1009] on button "Volgende" at bounding box center [782, 1008] width 159 height 44
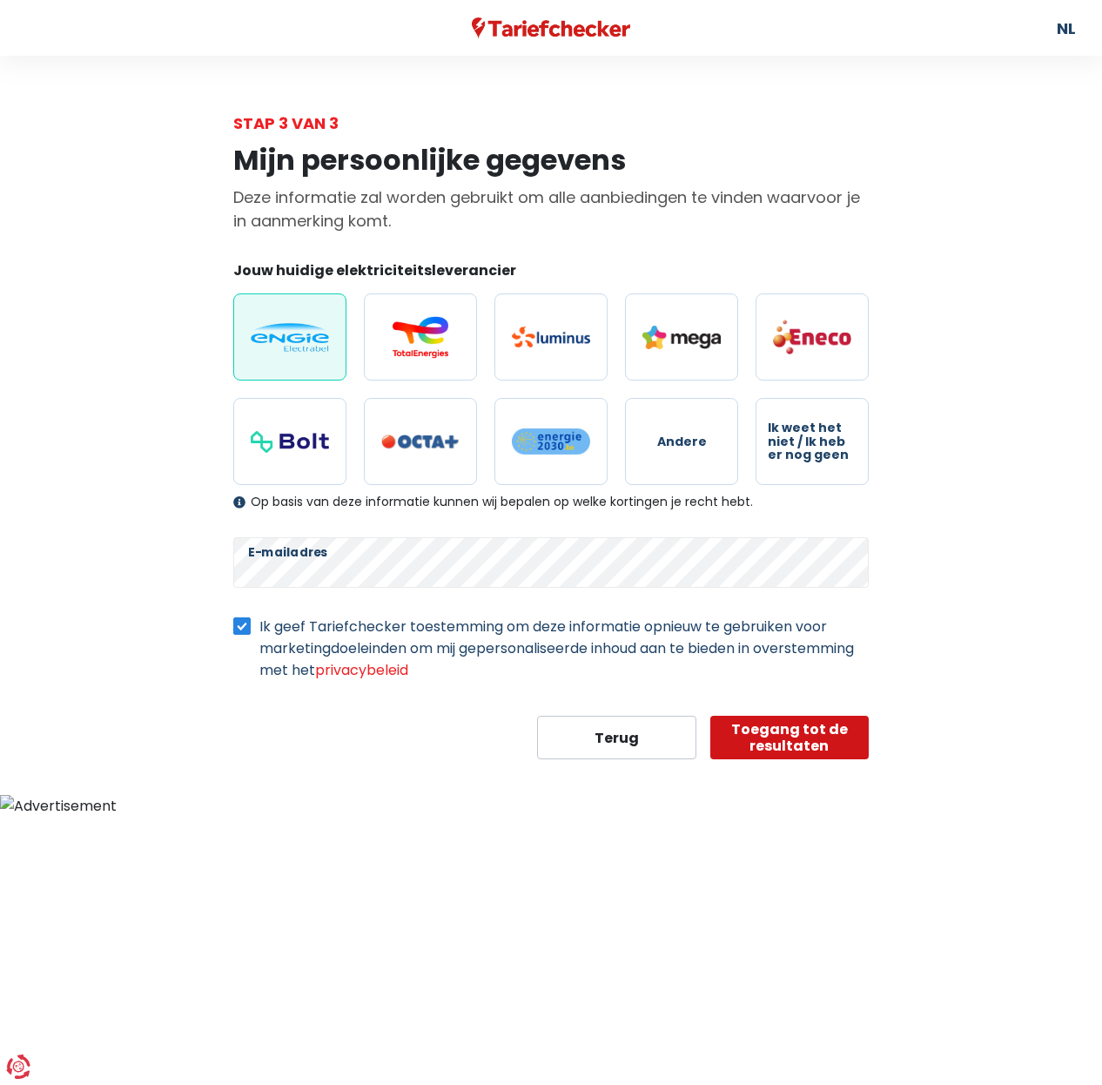
click at [783, 739] on button "Toegang tot de resultaten" at bounding box center [789, 738] width 159 height 44
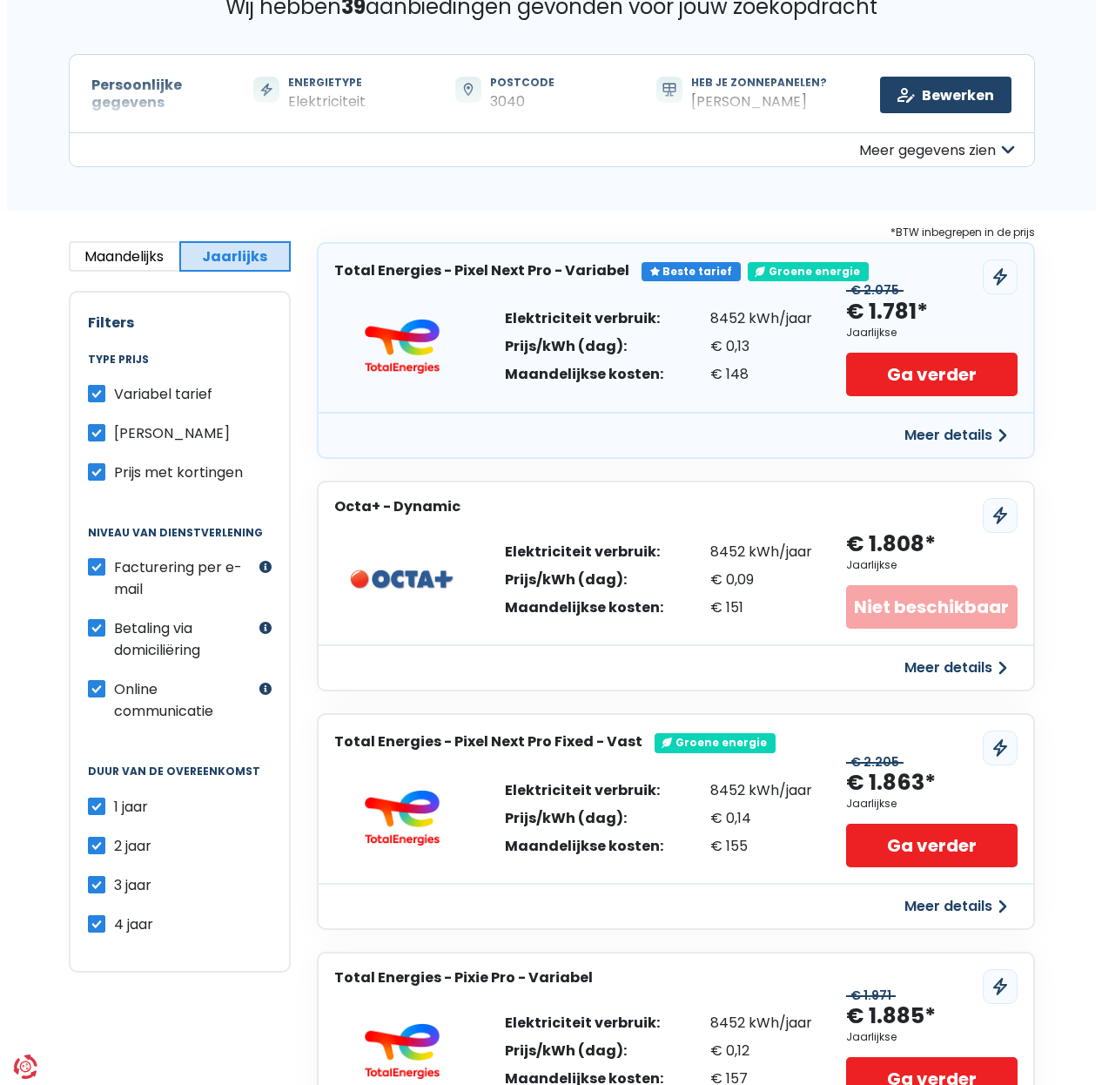
scroll to position [178, 0]
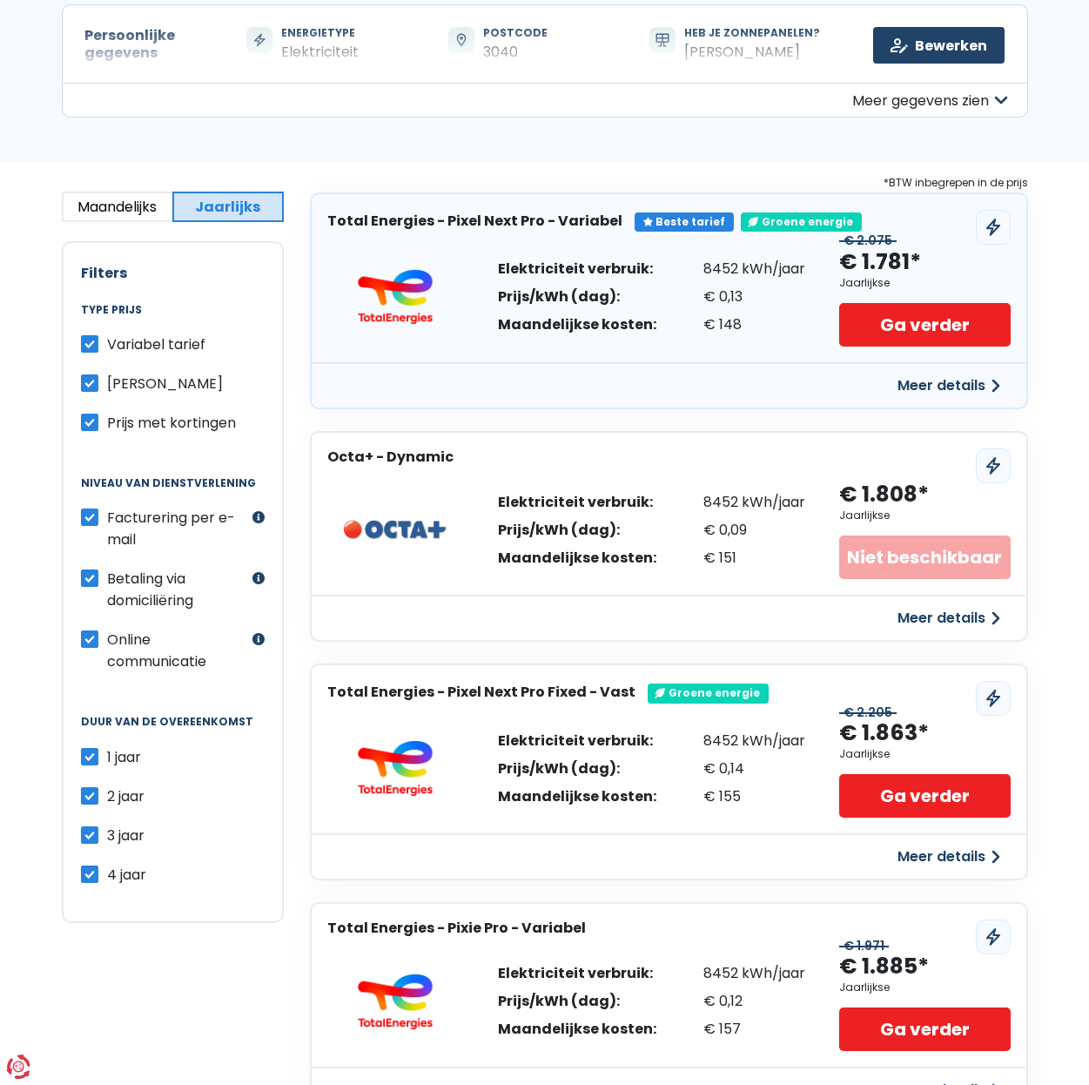
click at [107, 793] on label "2 jaar" at bounding box center [125, 796] width 37 height 22
click at [87, 793] on input "2 jaar" at bounding box center [89, 793] width 17 height 17
checkbox input "false"
click at [107, 830] on label "3 jaar" at bounding box center [125, 835] width 37 height 22
click at [82, 830] on input "3 jaar" at bounding box center [89, 832] width 17 height 17
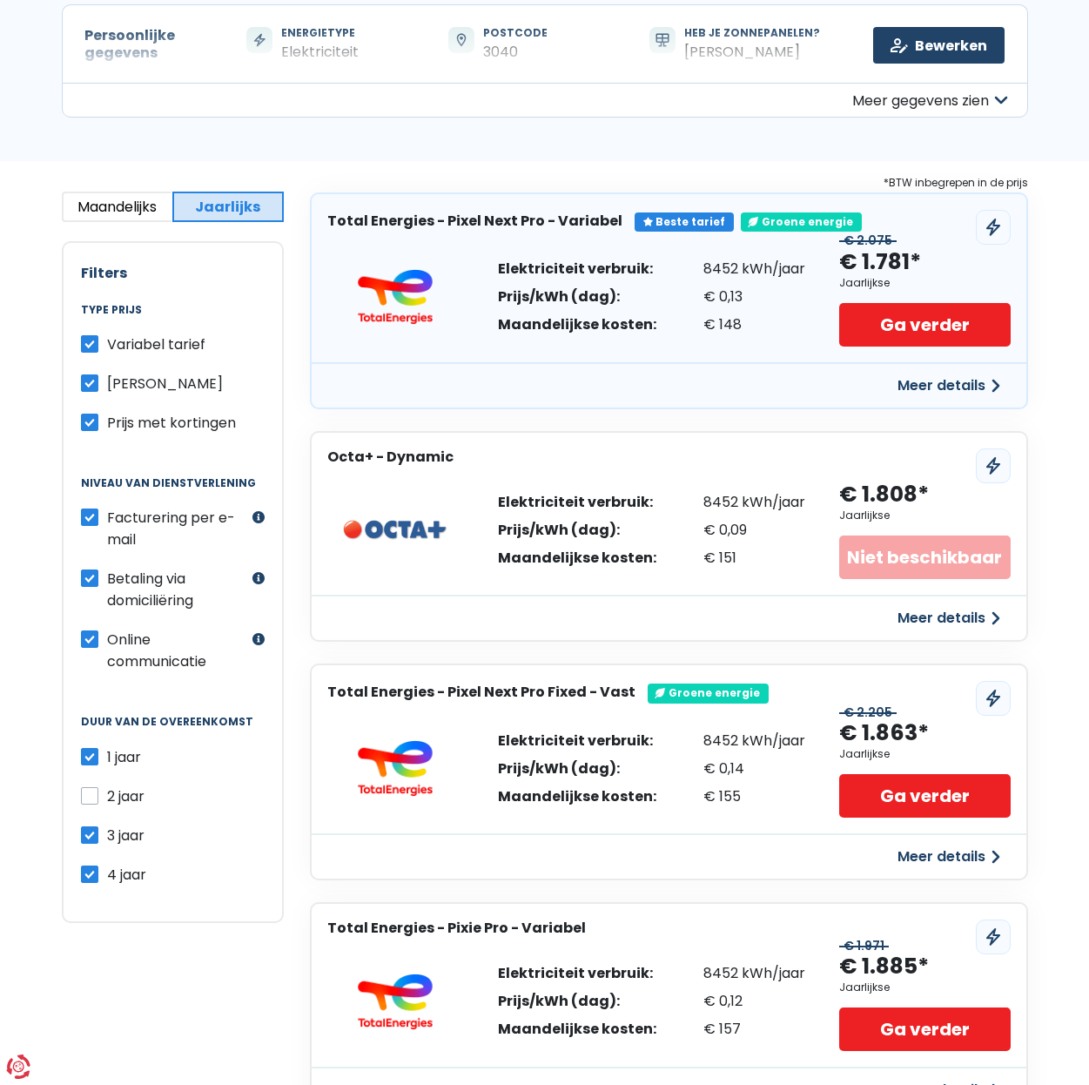
checkbox input "false"
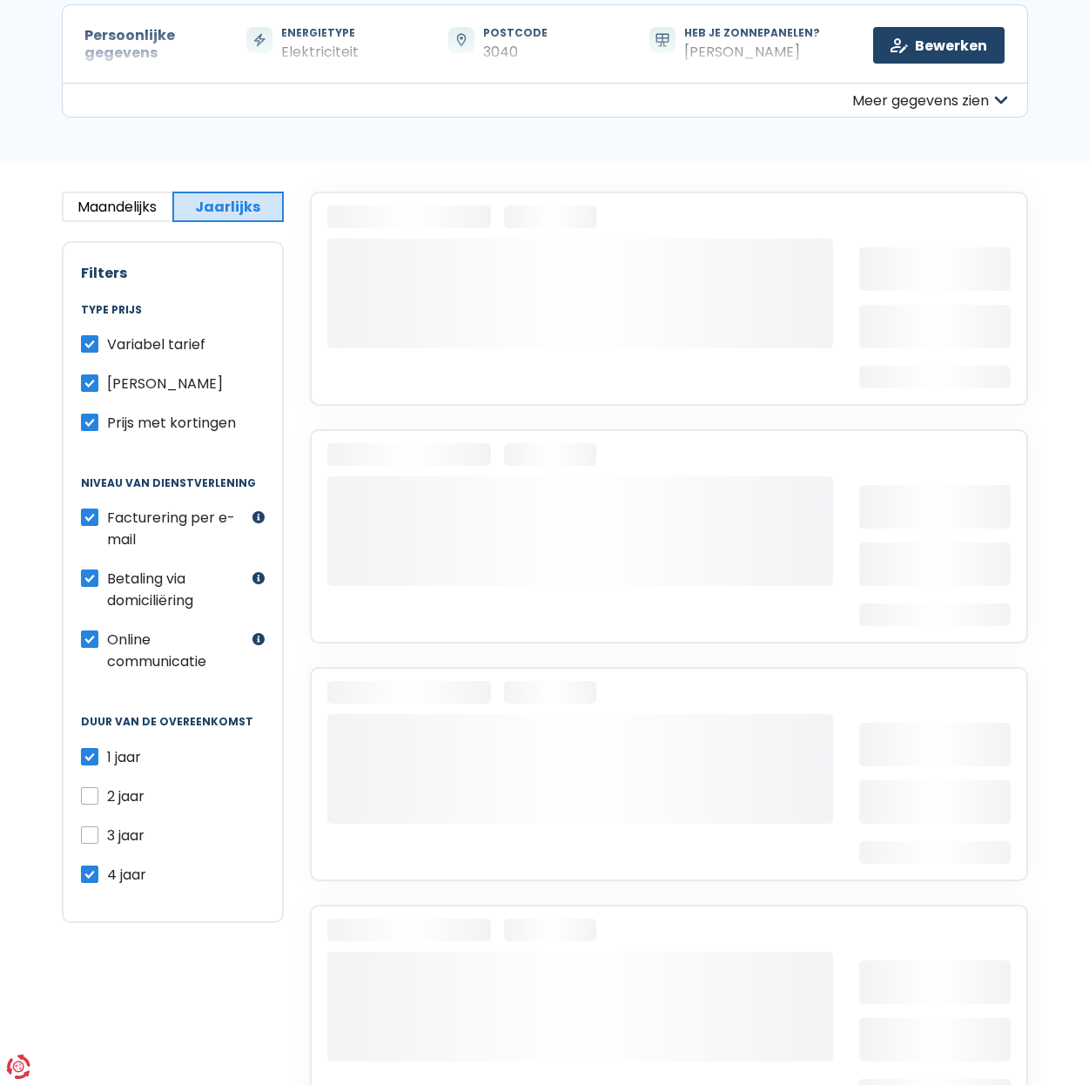
click at [107, 873] on label "4 jaar" at bounding box center [126, 875] width 39 height 22
click at [86, 873] on input "4 jaar" at bounding box center [89, 872] width 17 height 17
checkbox input "false"
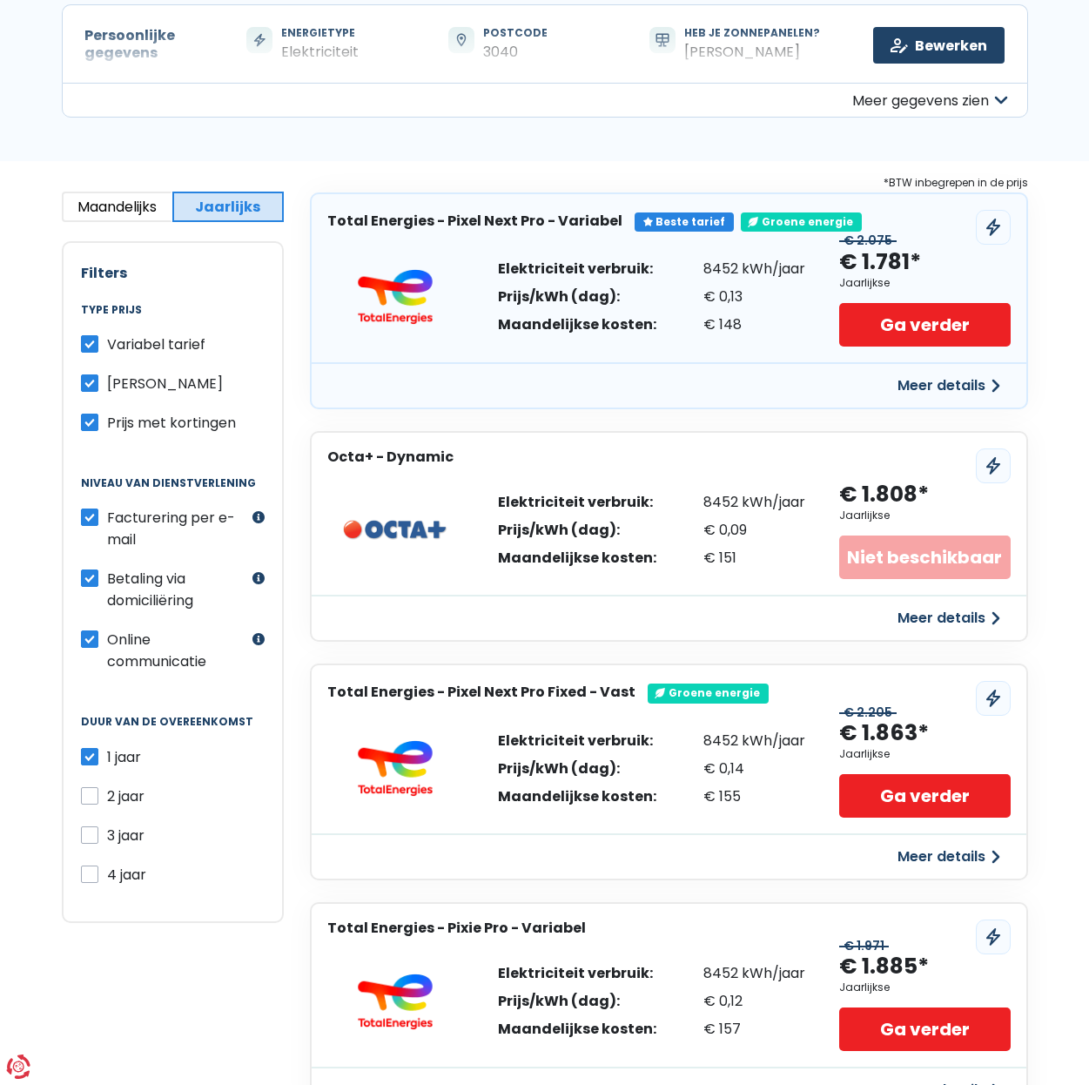
click at [917, 382] on button "Meer details" at bounding box center [949, 385] width 124 height 31
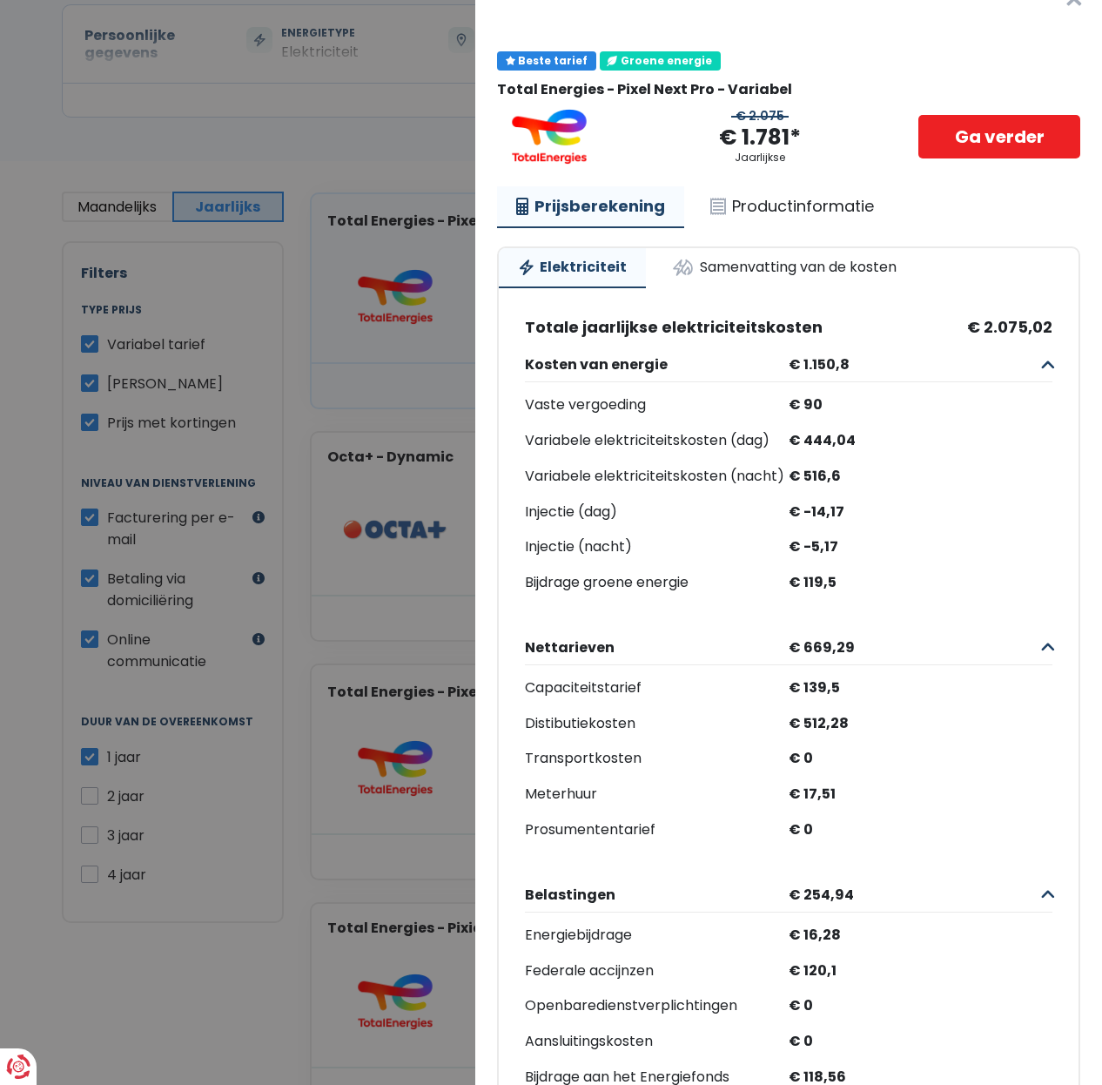
scroll to position [0, 0]
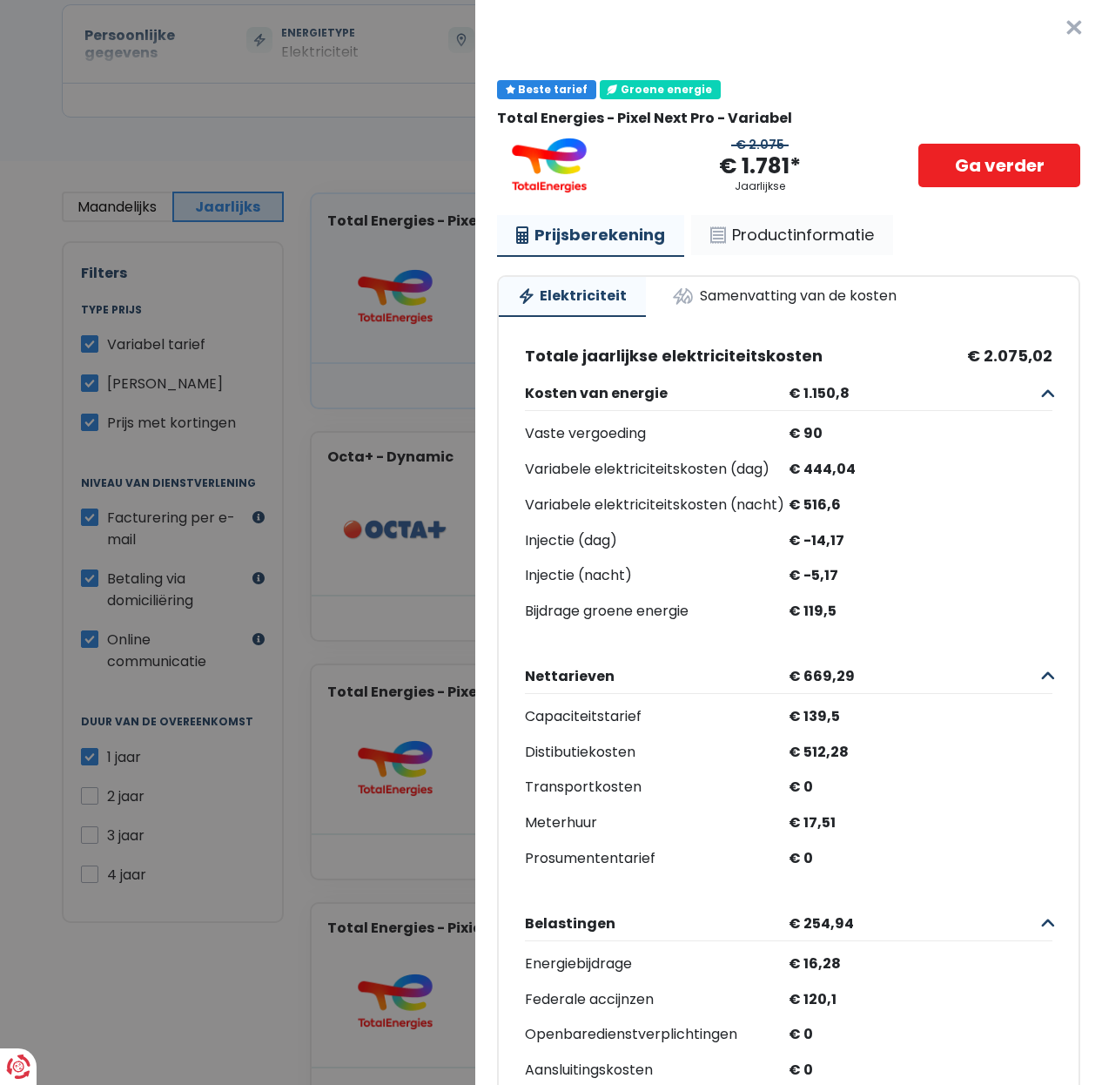
click at [763, 235] on link "Productinformatie" at bounding box center [792, 235] width 202 height 40
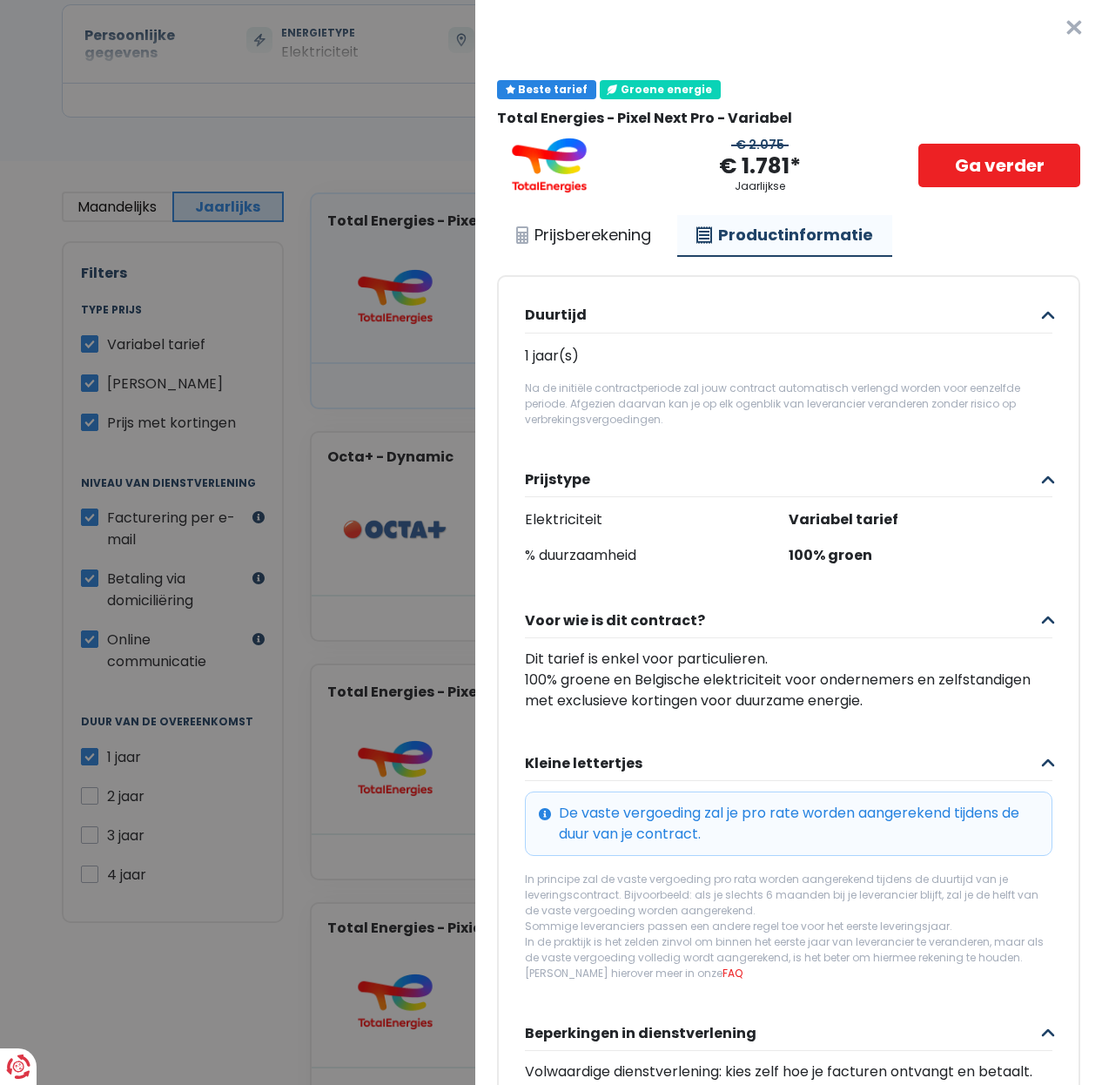
click at [1022, 316] on button "Duurtijd" at bounding box center [789, 316] width 528 height 35
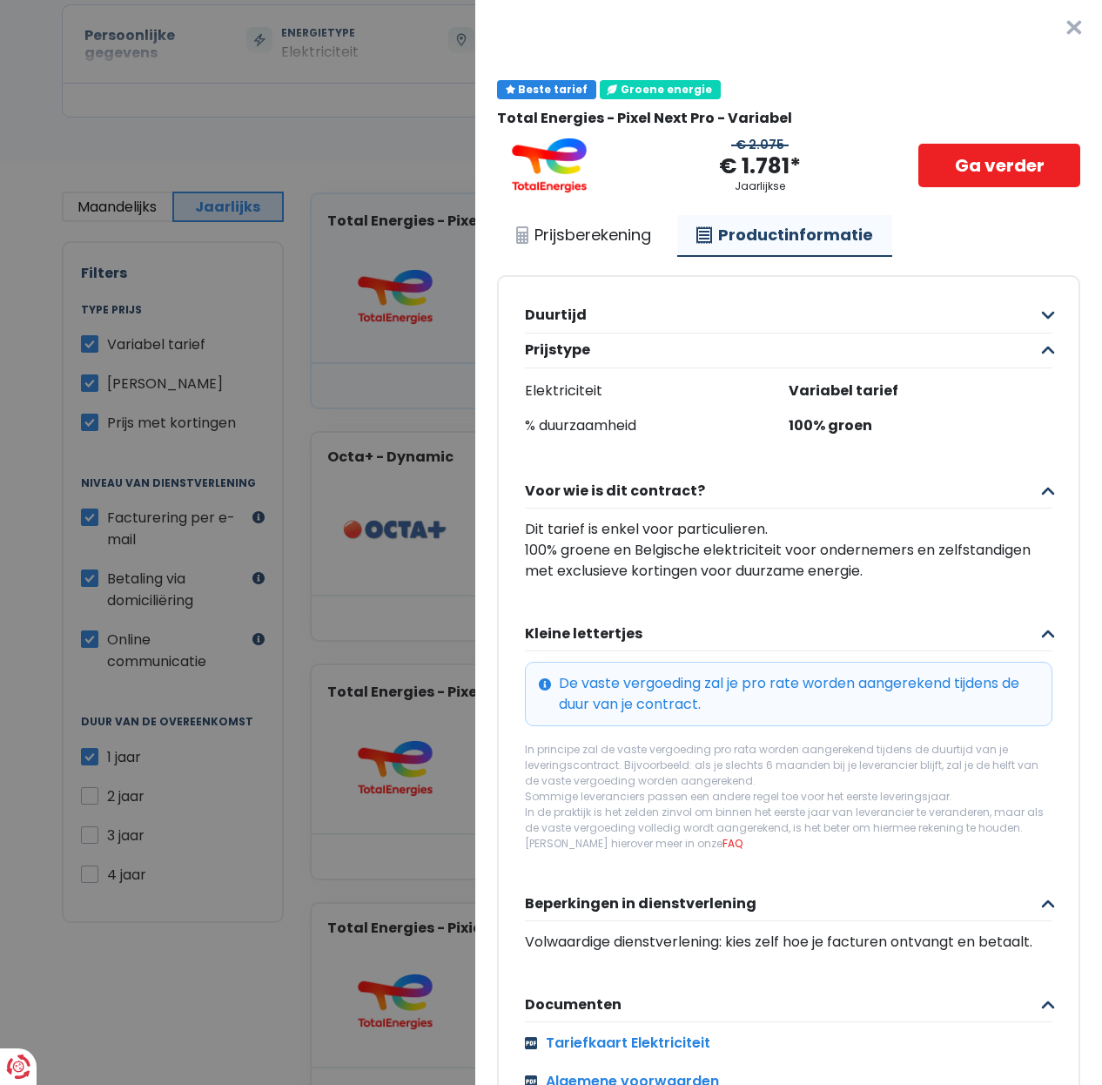
click at [1022, 316] on button "Duurtijd" at bounding box center [789, 316] width 528 height 35
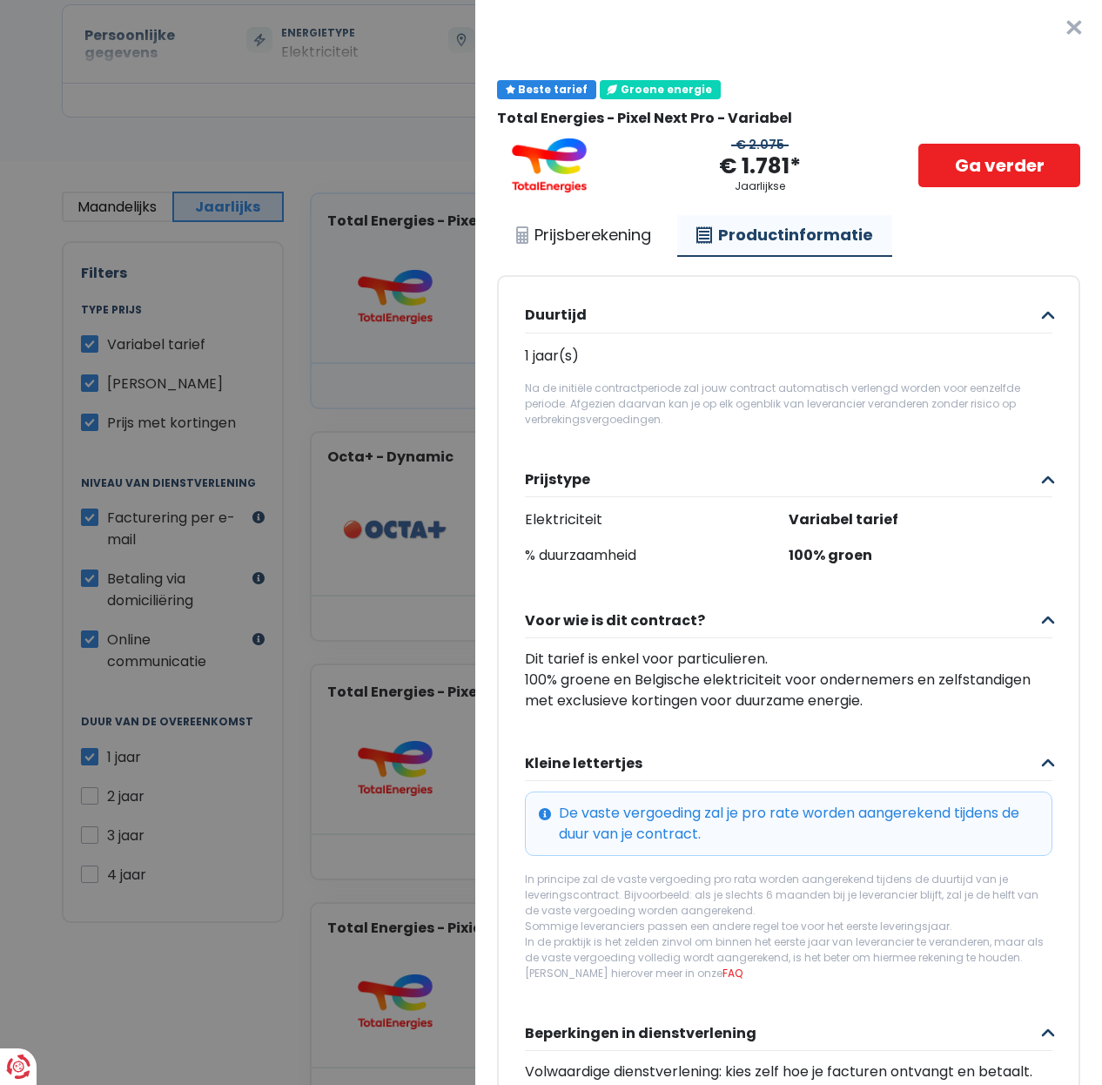
click at [1022, 316] on button "Duurtijd" at bounding box center [789, 316] width 528 height 35
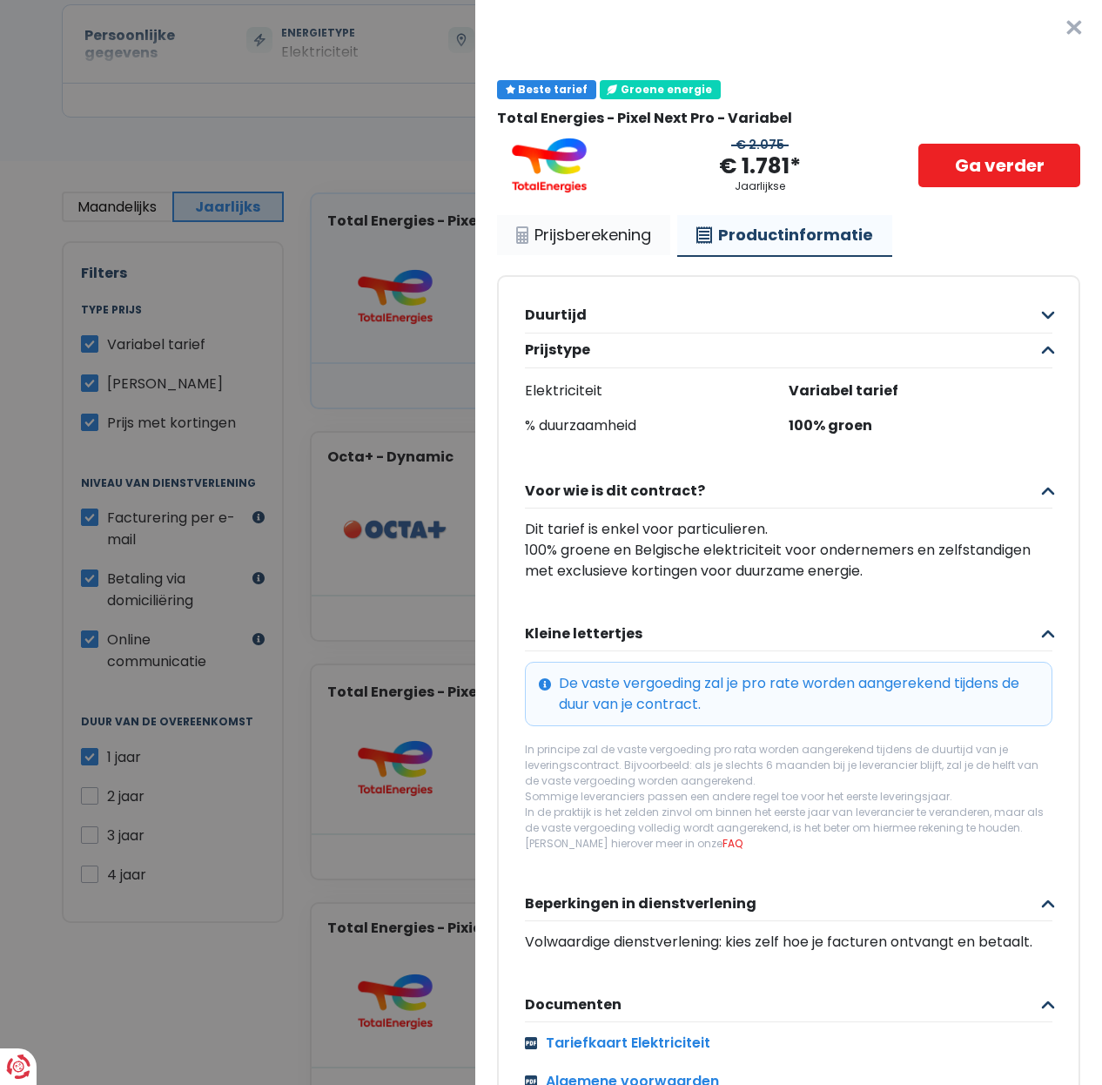
click at [590, 230] on link "Prijsberekening" at bounding box center [583, 235] width 173 height 40
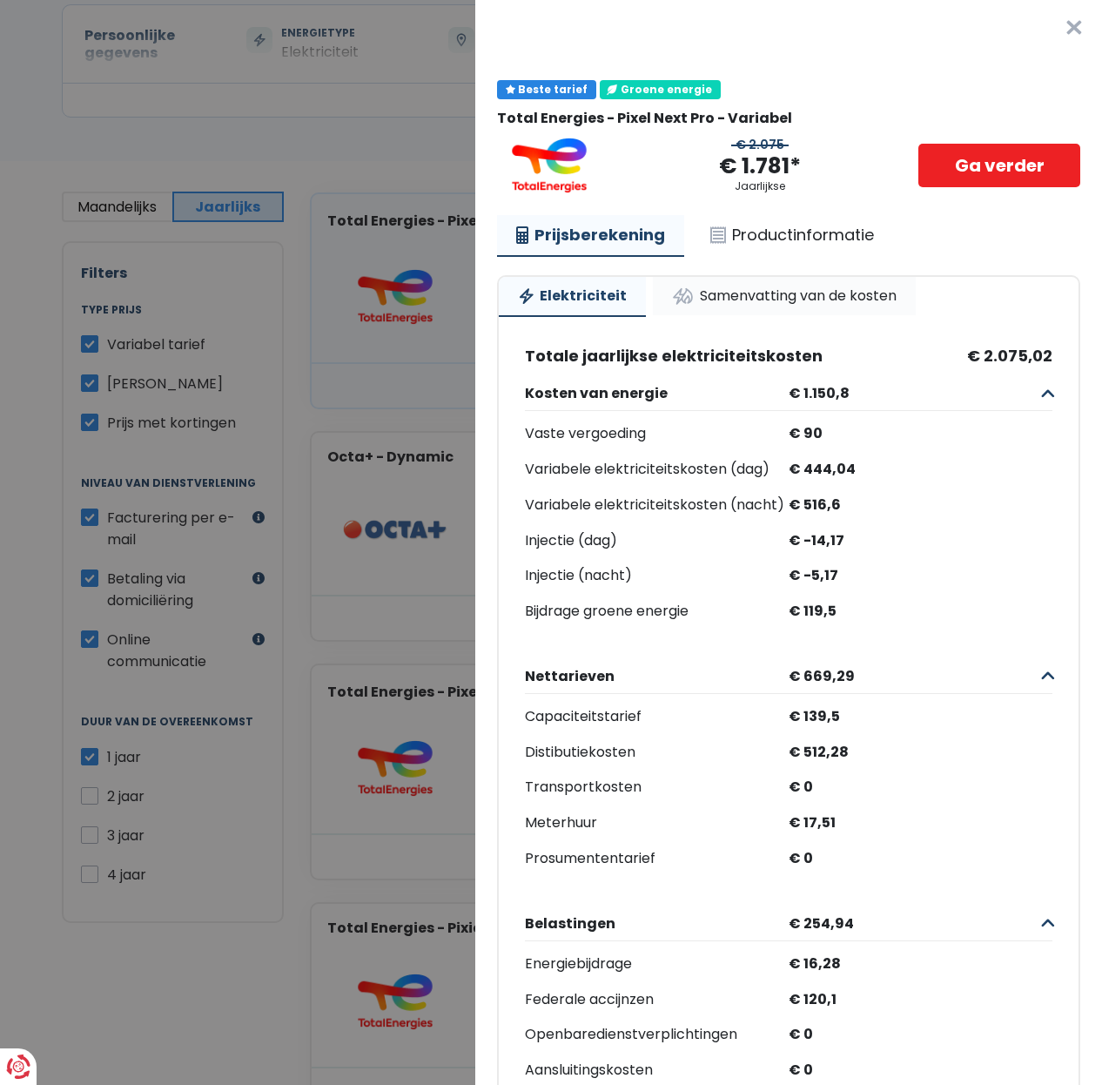
click at [757, 297] on link "Samenvatting van de kosten" at bounding box center [784, 296] width 263 height 38
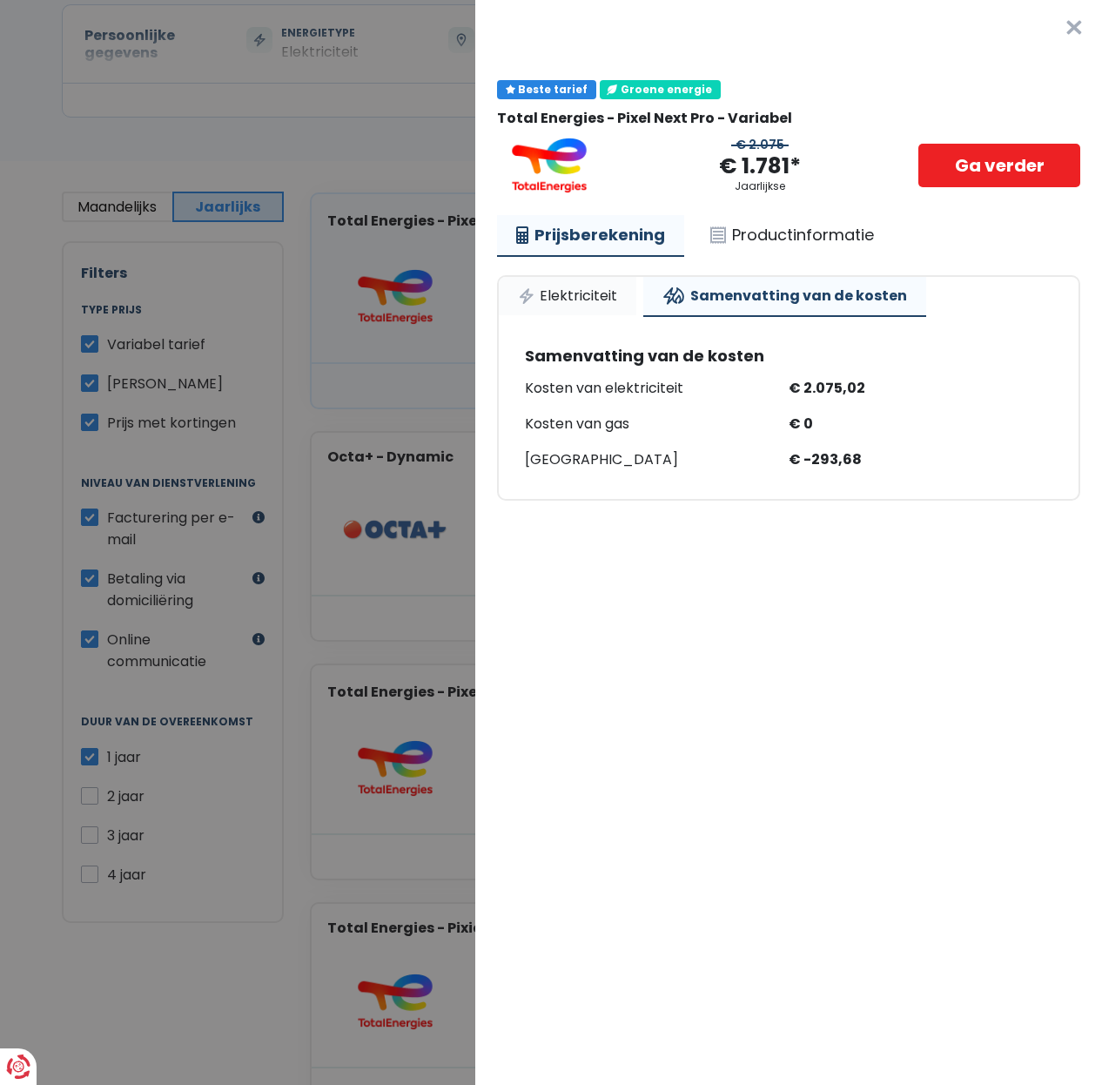
click at [553, 295] on link "Elektriciteit" at bounding box center [568, 296] width 138 height 38
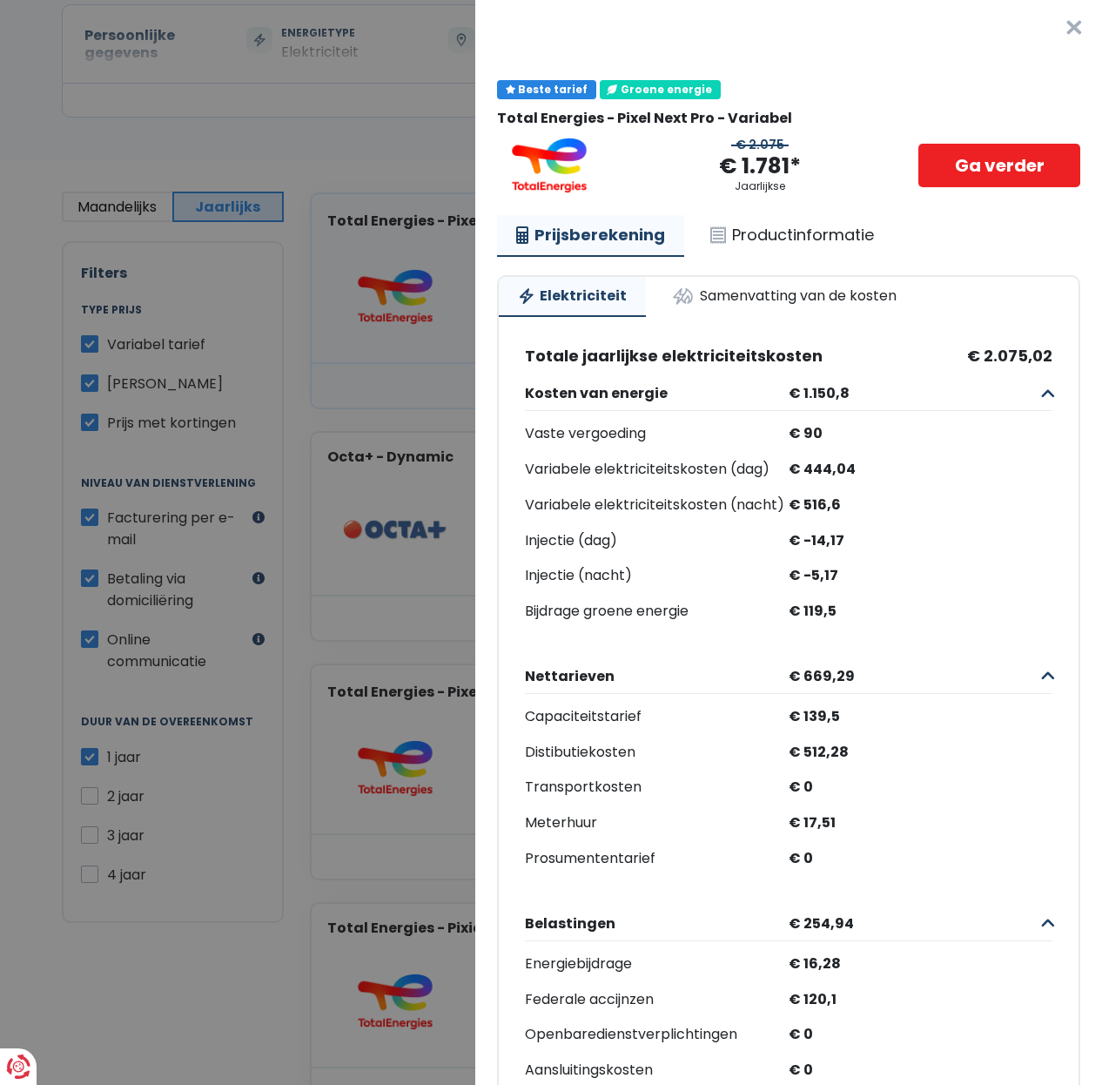
click at [362, 514] on Variabel "Plus de détails - Total-Energies × Beste tarief Groene energie Total Energies -…" at bounding box center [551, 542] width 1102 height 1085
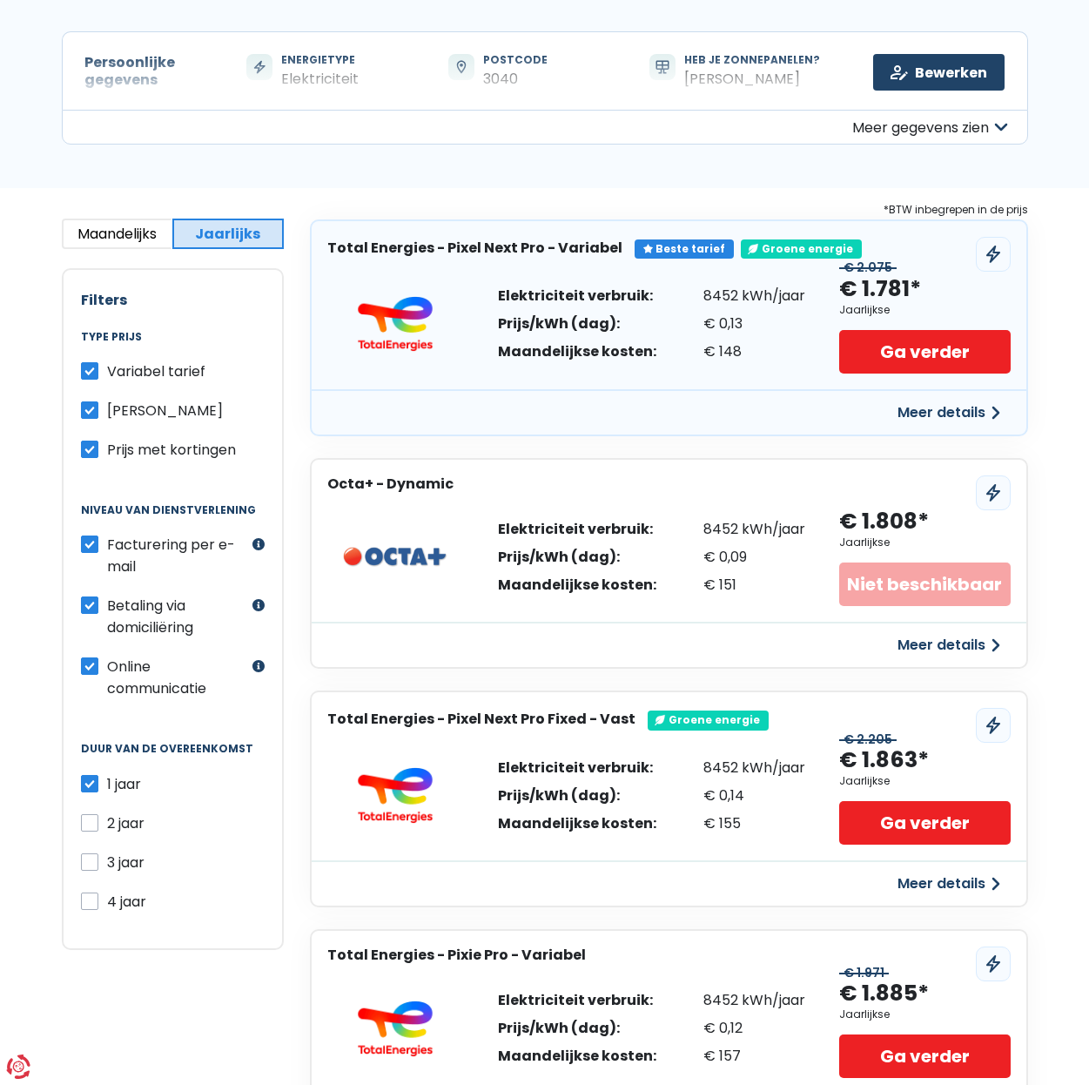
scroll to position [59, 0]
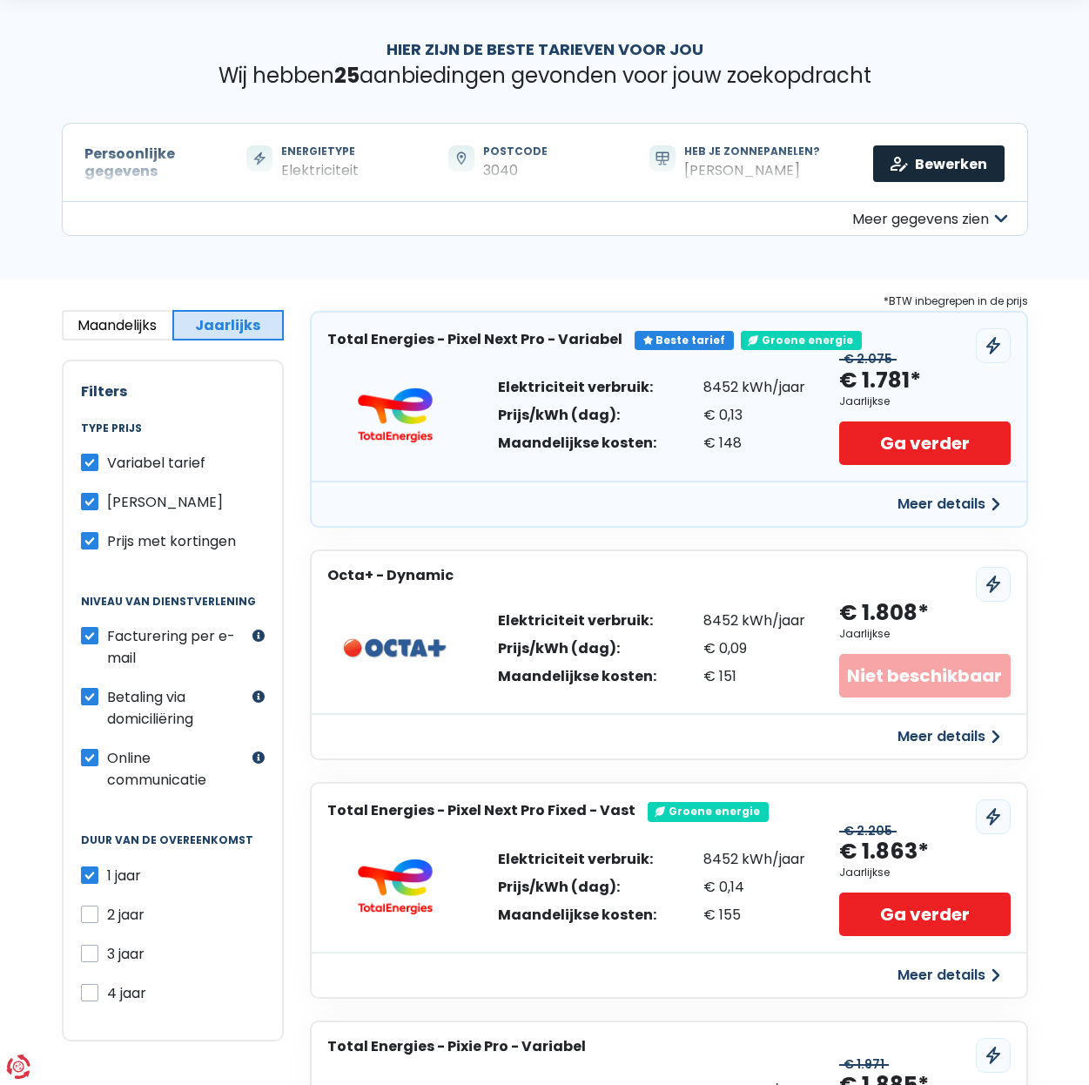
click at [913, 160] on link "Bewerken" at bounding box center [938, 163] width 131 height 37
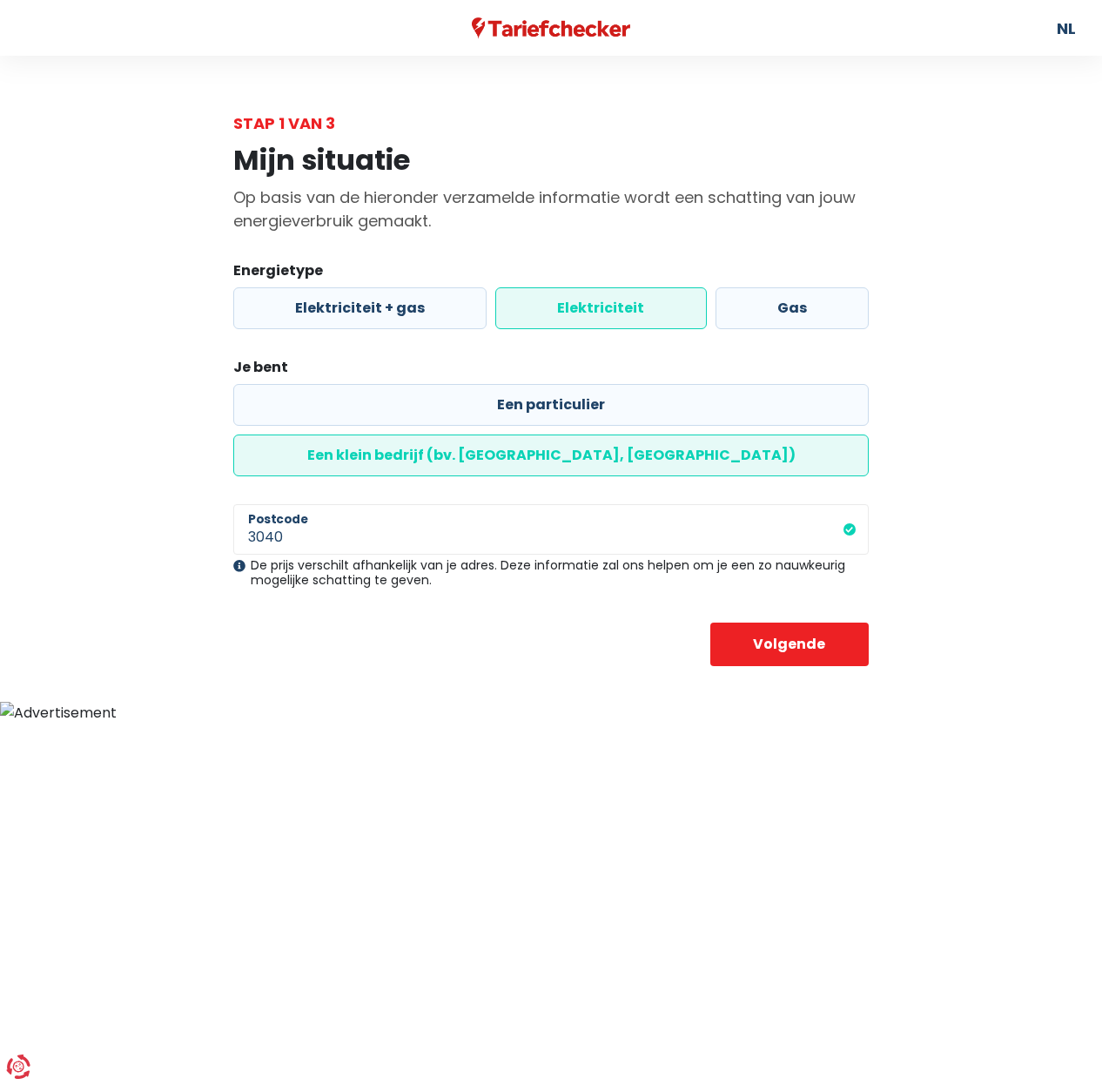
click at [542, 434] on label "Een klein bedrijf (bv. [GEOGRAPHIC_DATA], [GEOGRAPHIC_DATA])" at bounding box center [550, 455] width 635 height 42
click at [542, 434] on input "Een klein bedrijf (bv. [GEOGRAPHIC_DATA], [GEOGRAPHIC_DATA])" at bounding box center [550, 455] width 635 height 42
click at [378, 405] on label "Een particulier" at bounding box center [550, 405] width 635 height 42
click at [378, 405] on input "Een particulier" at bounding box center [550, 405] width 635 height 42
radio input "true"
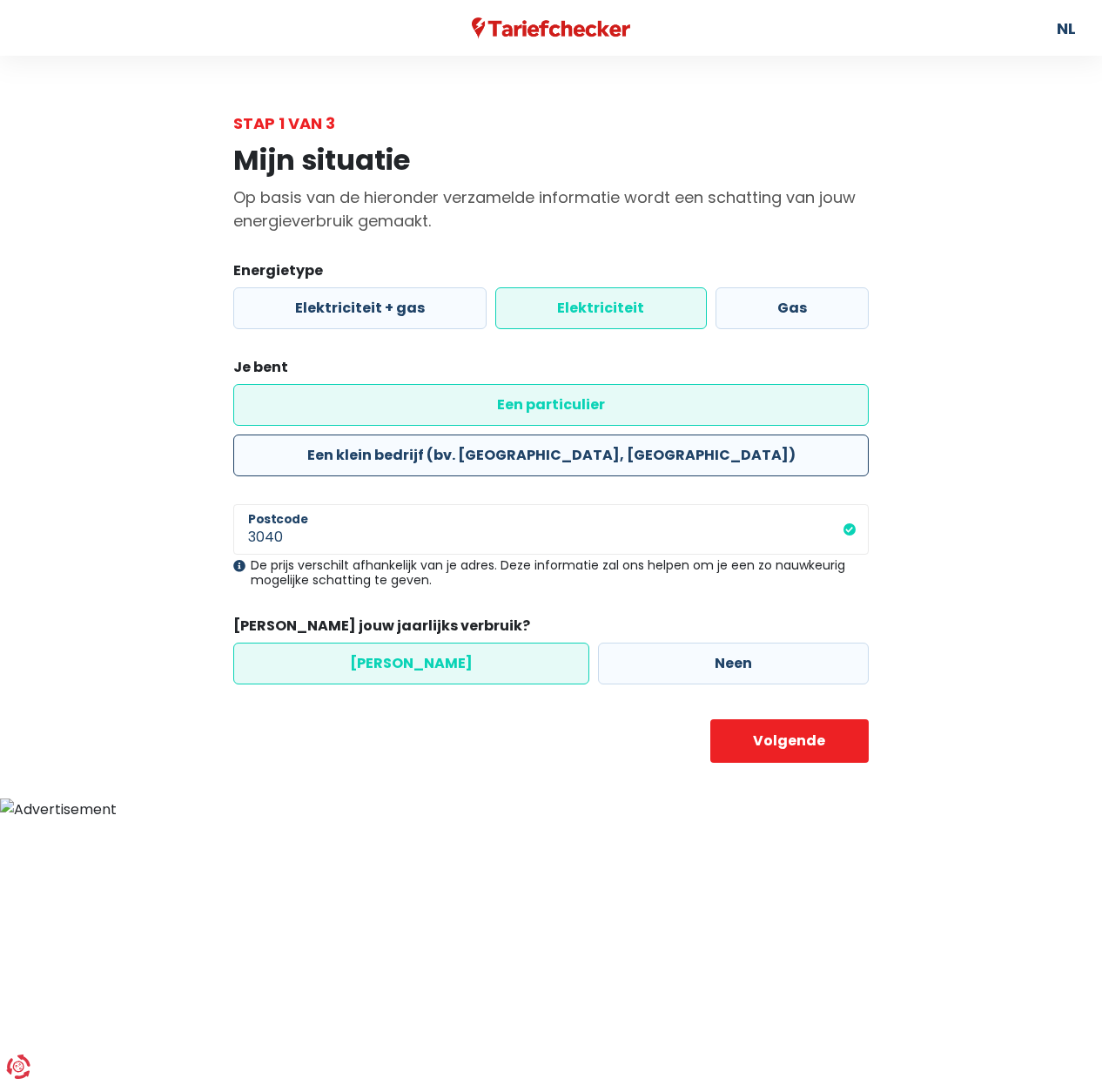
click at [542, 434] on label "Een klein bedrijf (bv. [GEOGRAPHIC_DATA], [GEOGRAPHIC_DATA])" at bounding box center [550, 455] width 635 height 42
click at [542, 434] on input "Een klein bedrijf (bv. [GEOGRAPHIC_DATA], [GEOGRAPHIC_DATA])" at bounding box center [550, 455] width 635 height 42
radio input "true"
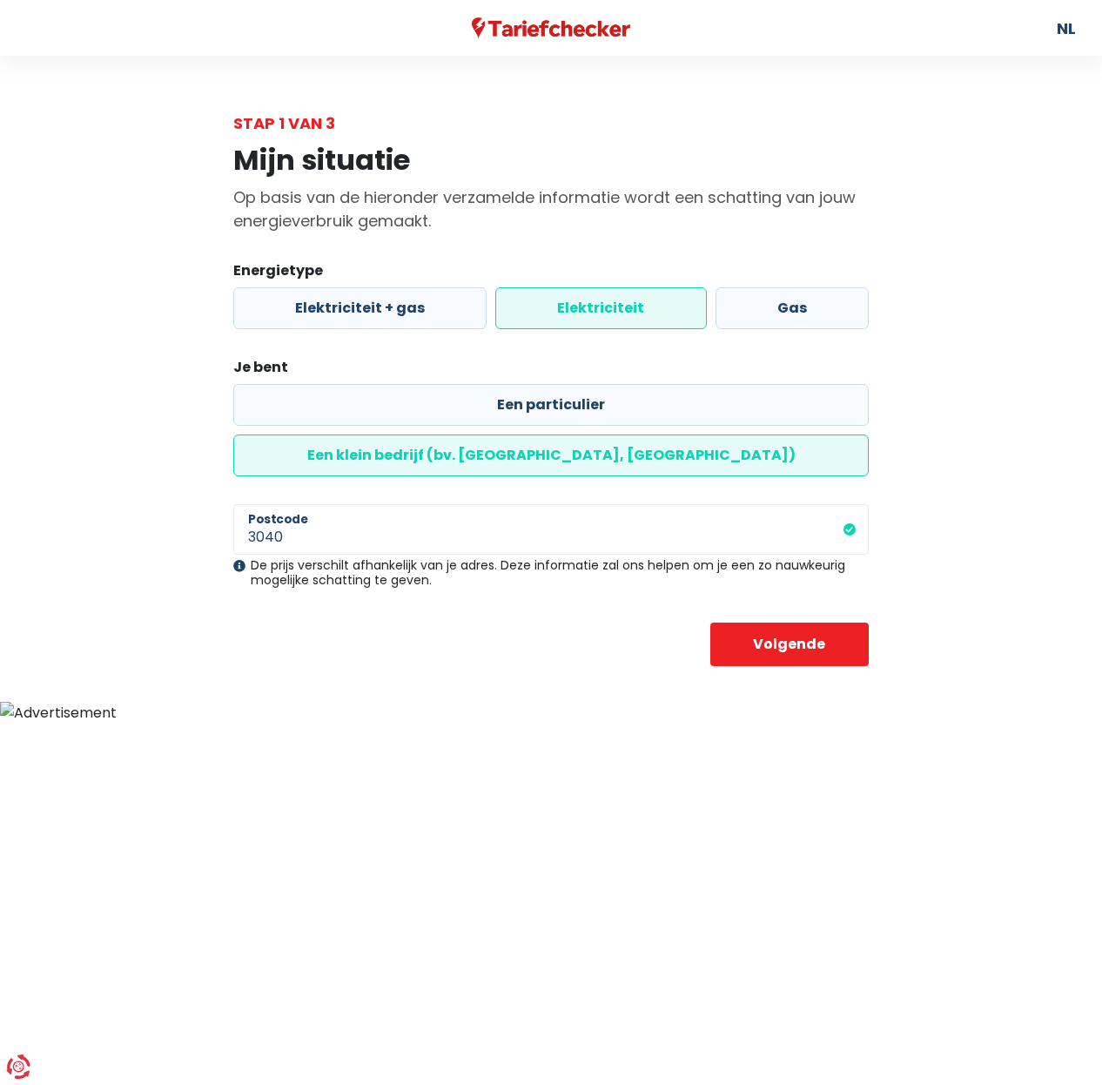
radio input "false"
click at [749, 622] on button "Volgende" at bounding box center [789, 644] width 159 height 44
select select "day_night_bi_hourly"
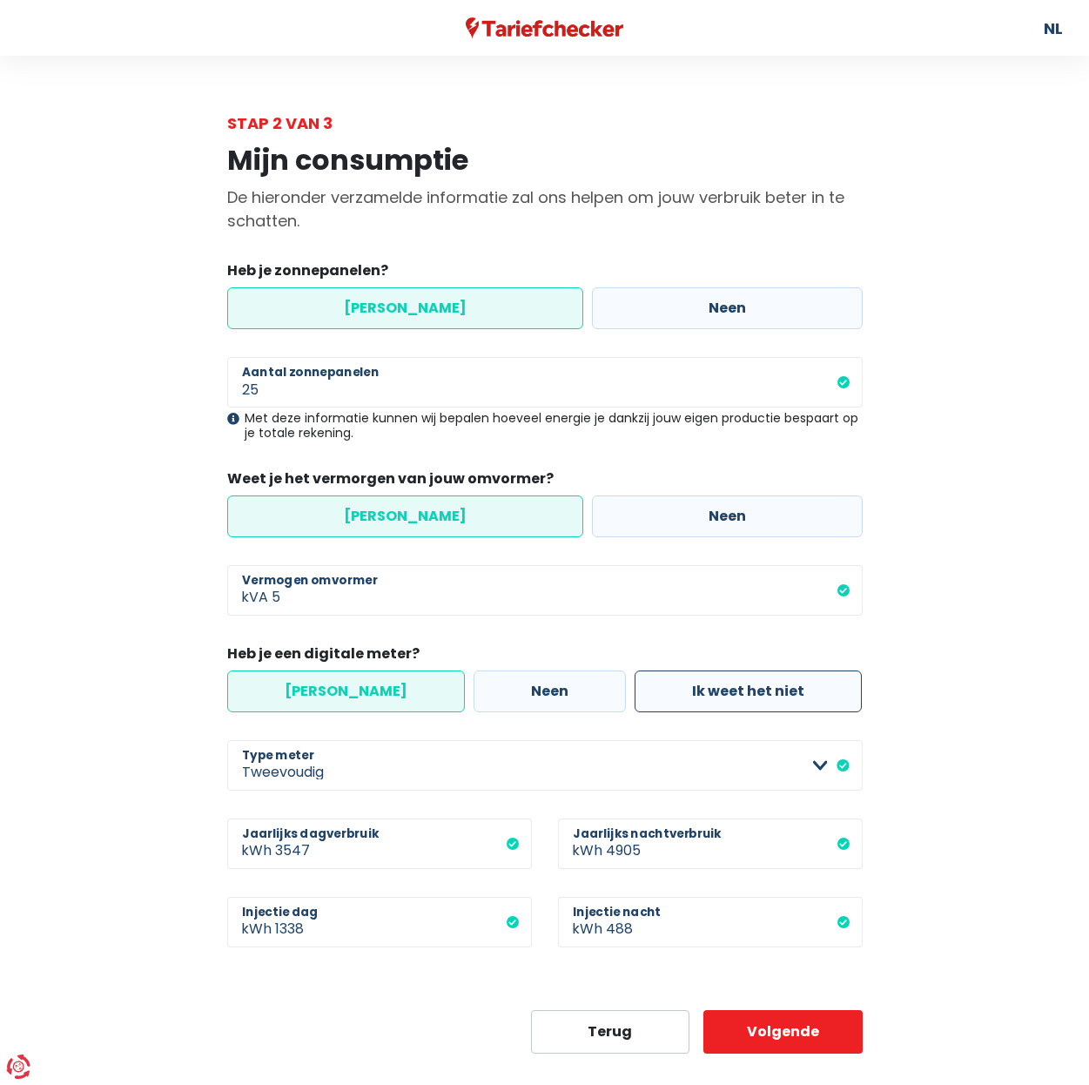
scroll to position [24, 0]
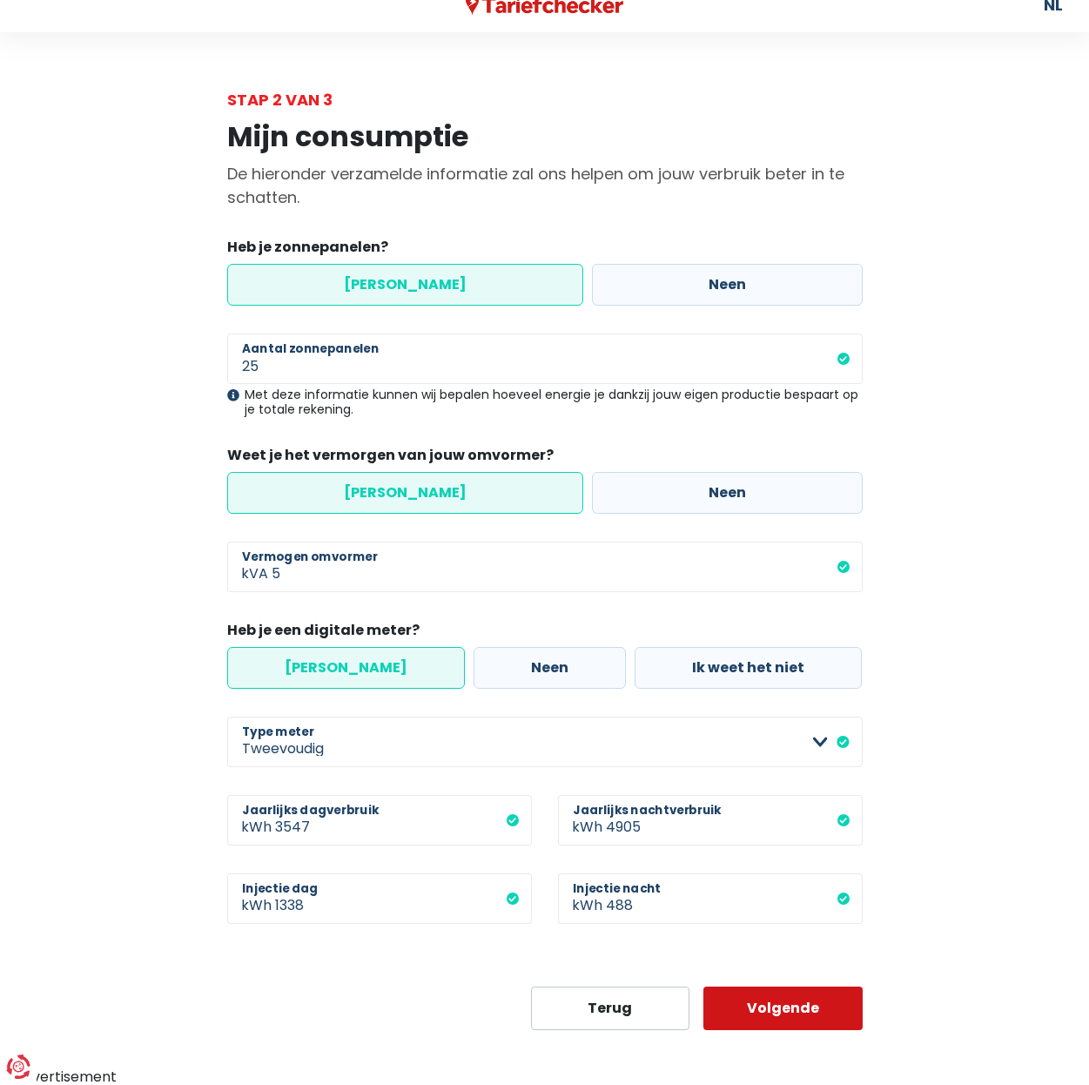
click at [775, 1005] on button "Volgende" at bounding box center [782, 1008] width 159 height 44
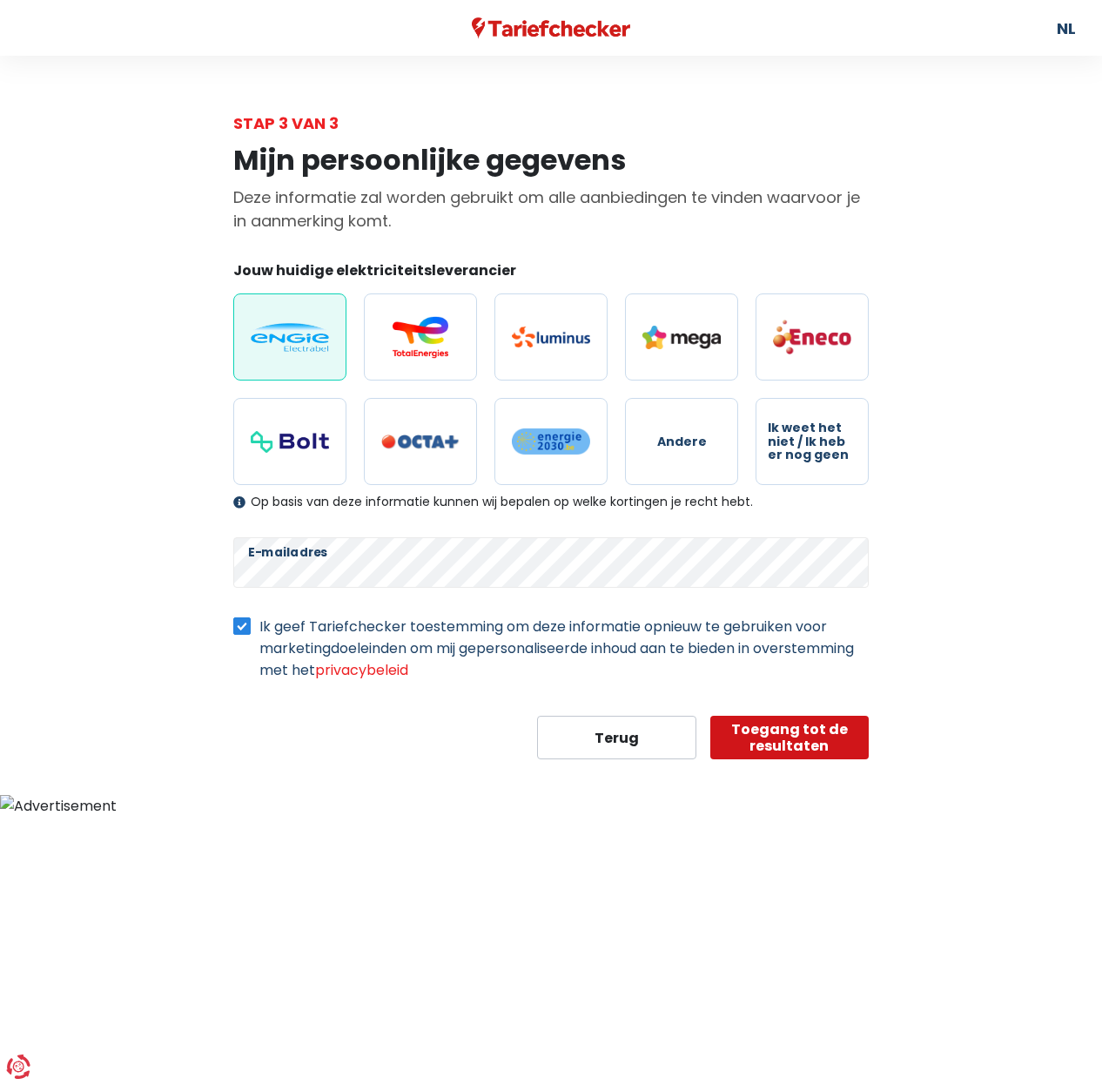
click at [768, 740] on button "Toegang tot de resultaten" at bounding box center [789, 738] width 159 height 44
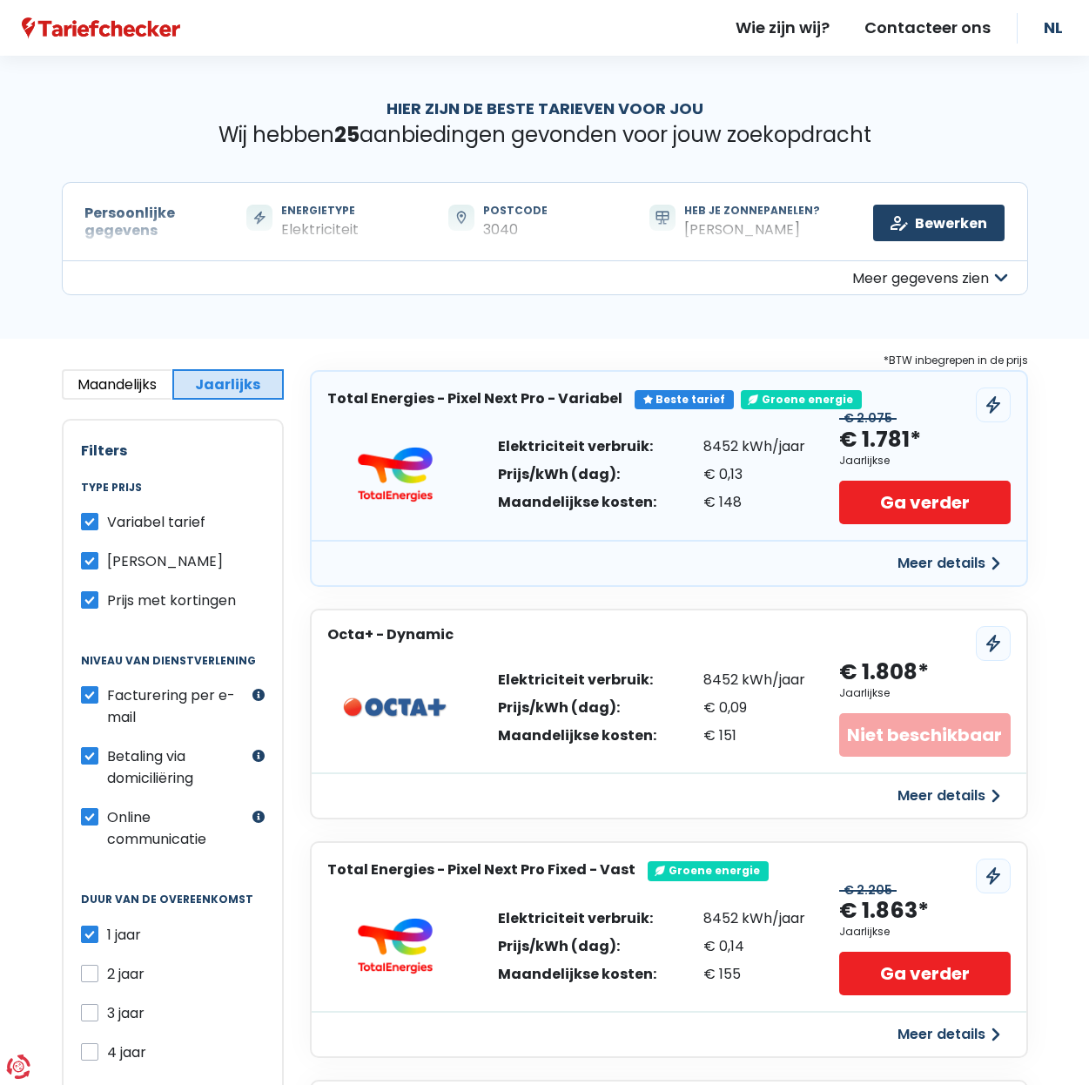
click at [891, 285] on button "Meer gegevens zien" at bounding box center [545, 277] width 966 height 35
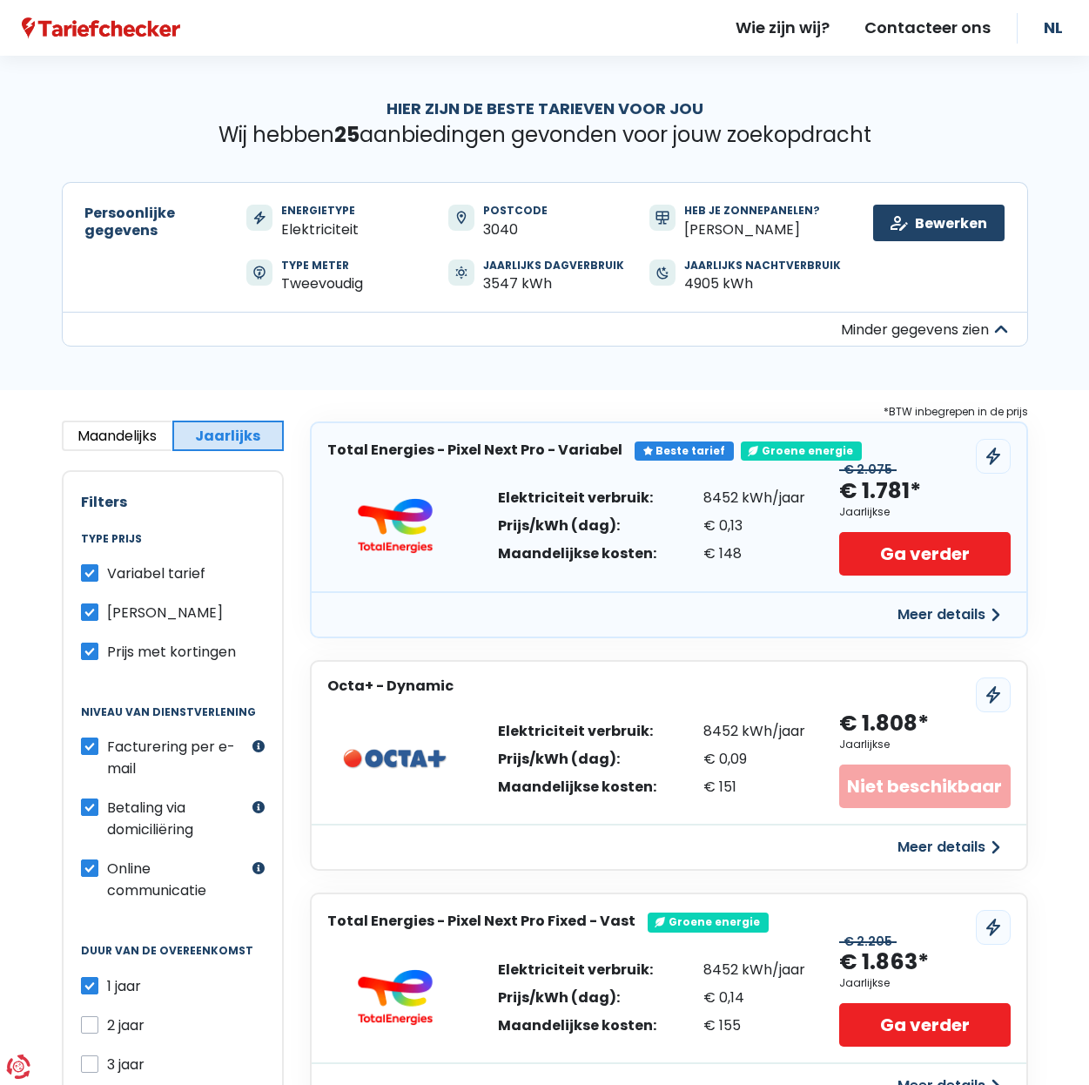
click at [939, 616] on button "Meer details" at bounding box center [949, 614] width 124 height 31
